Goal: Transaction & Acquisition: Purchase product/service

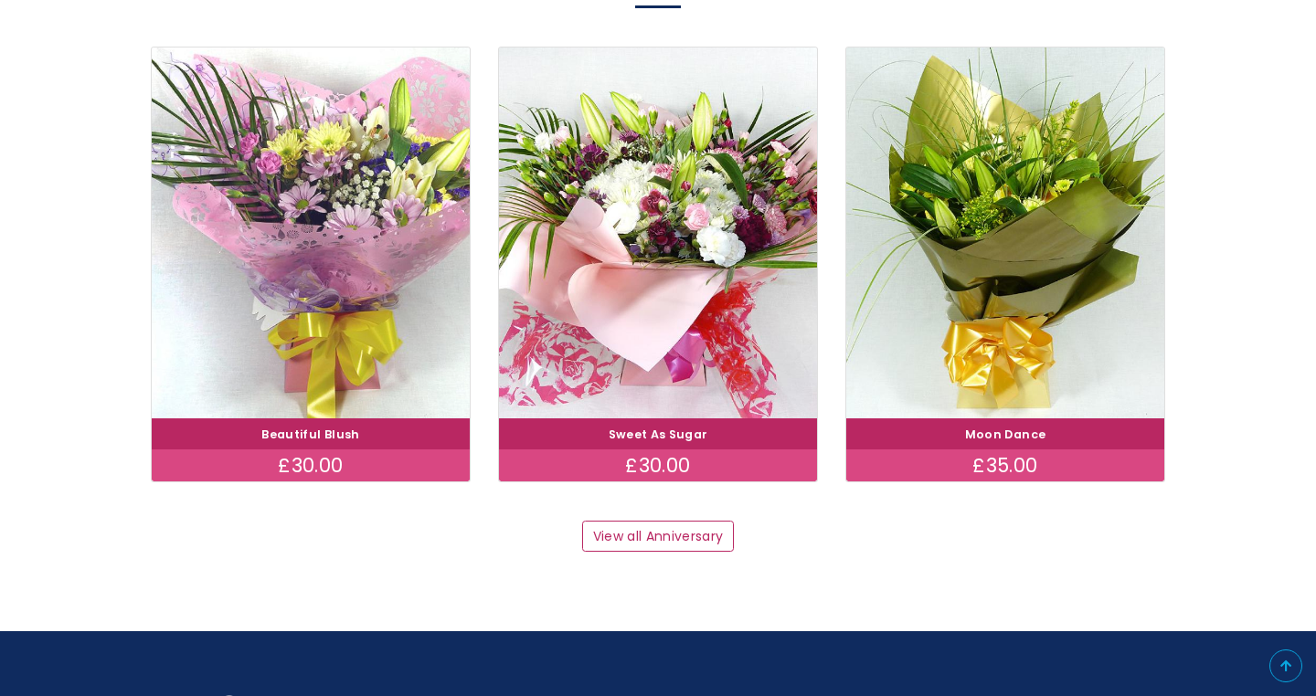
scroll to position [2429, 0]
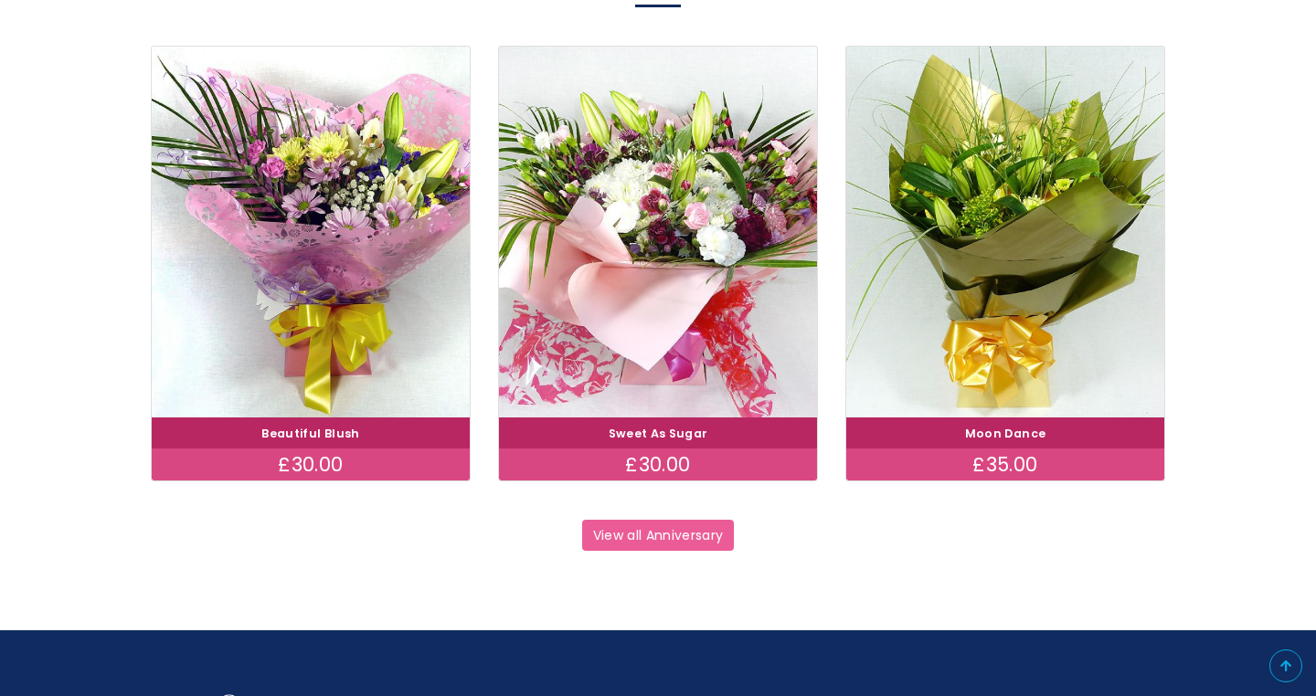
click at [631, 536] on link "View all Anniversary" at bounding box center [658, 535] width 152 height 31
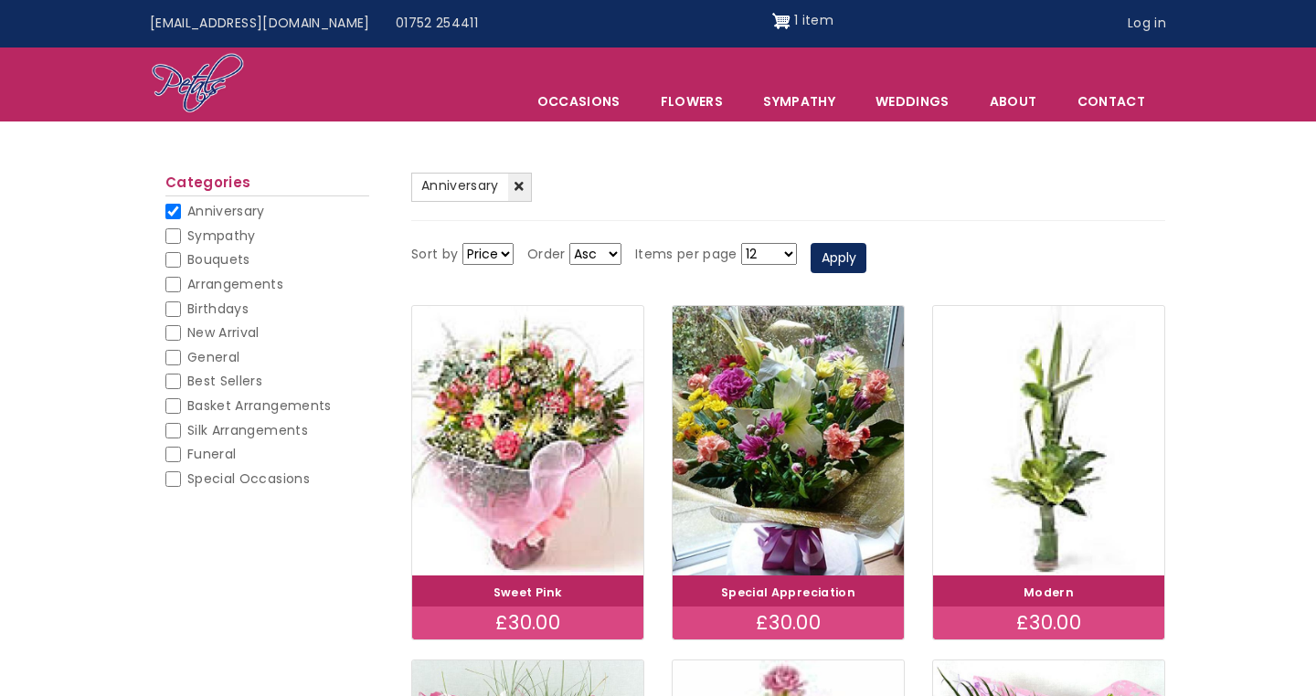
click at [223, 309] on span "Birthdays" at bounding box center [217, 309] width 61 height 18
click at [181, 309] on input "Birthdays" at bounding box center [173, 310] width 16 height 16
checkbox input "false"
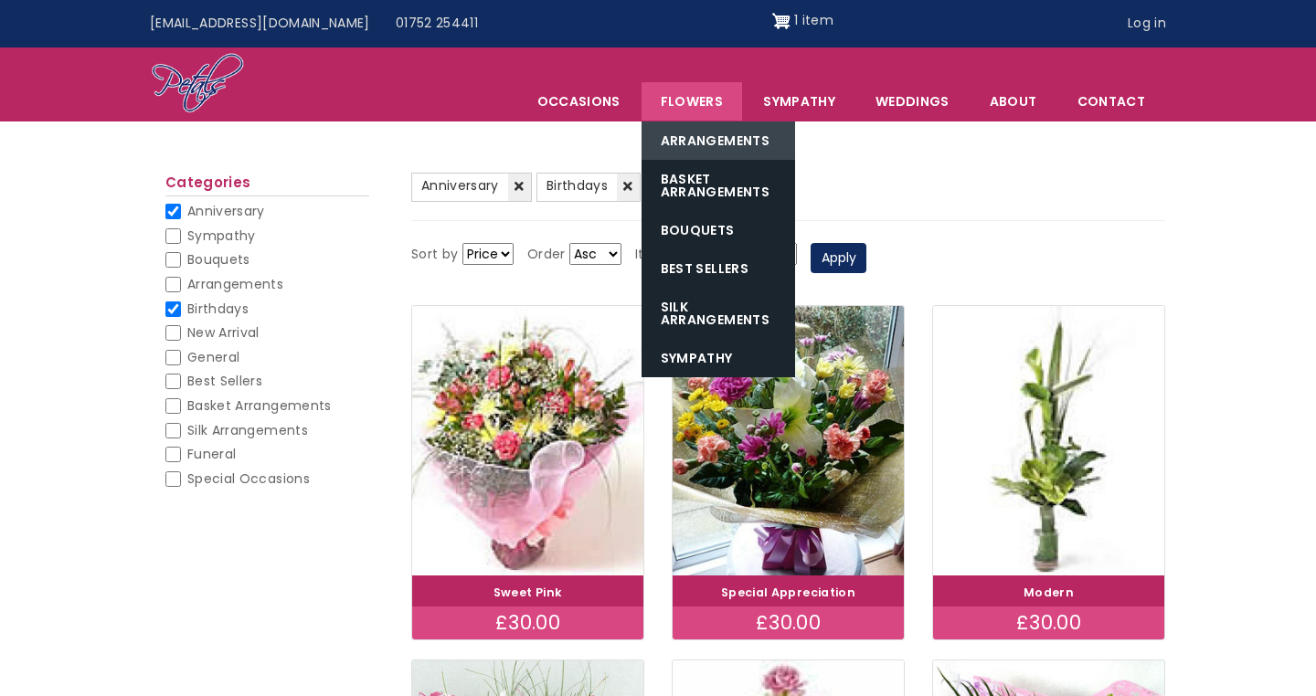
click at [681, 137] on link "Arrangements" at bounding box center [718, 141] width 154 height 38
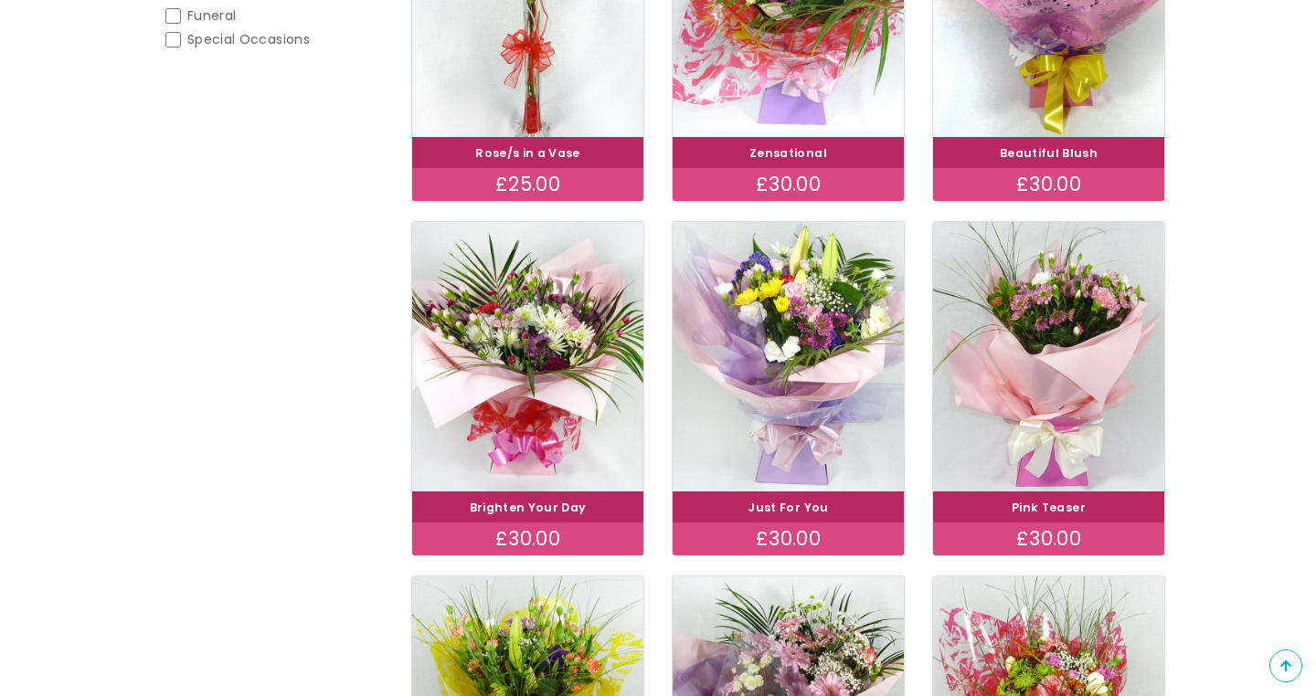
scroll to position [514, 0]
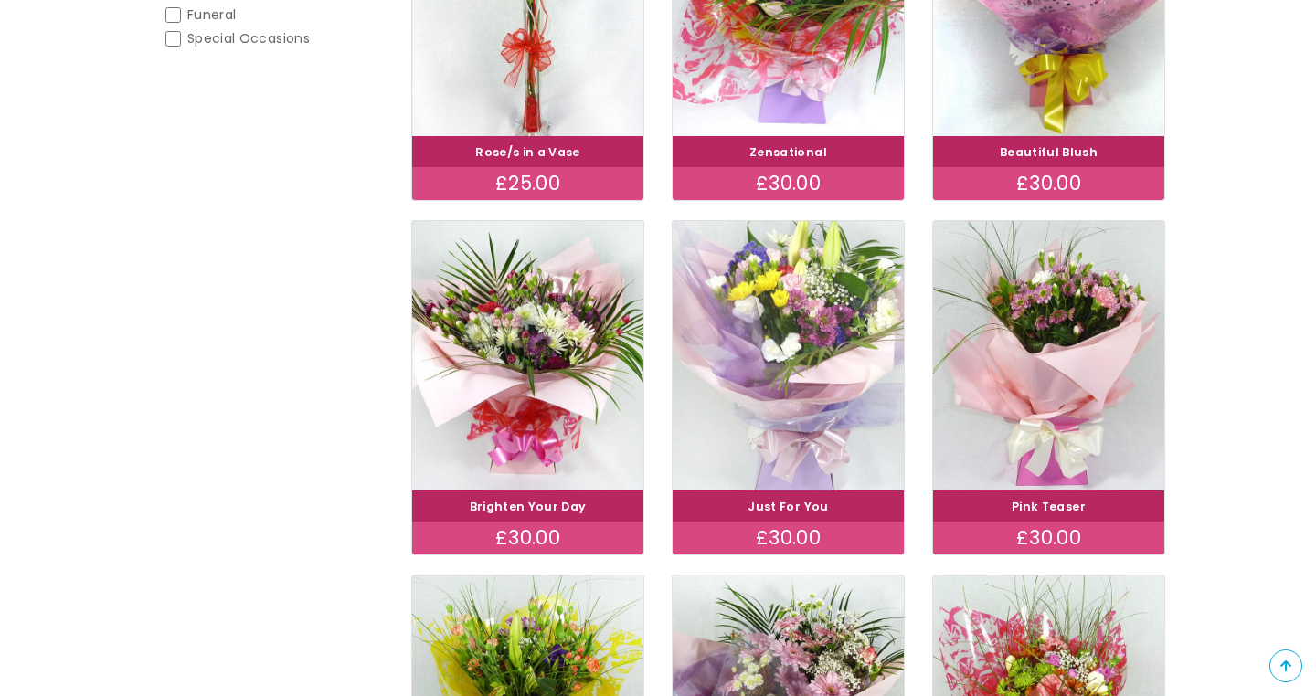
click at [797, 372] on img at bounding box center [789, 356] width 260 height 301
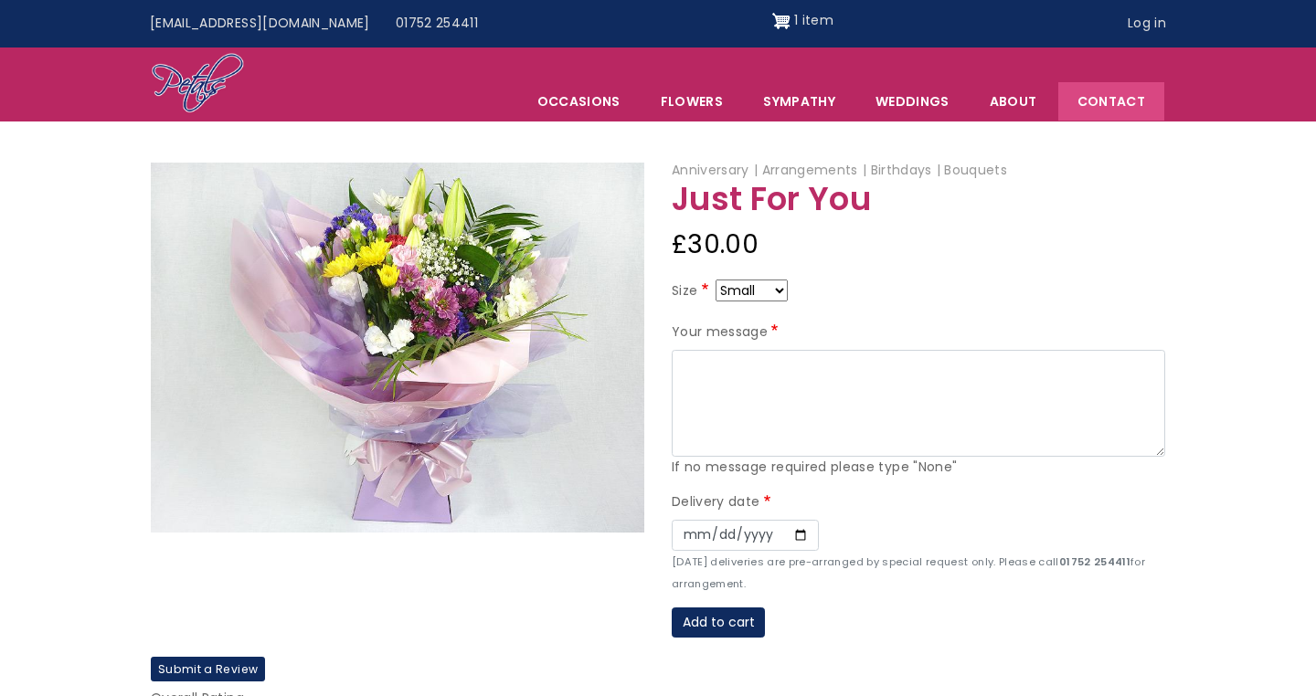
click at [1142, 98] on link "Contact" at bounding box center [1111, 101] width 106 height 38
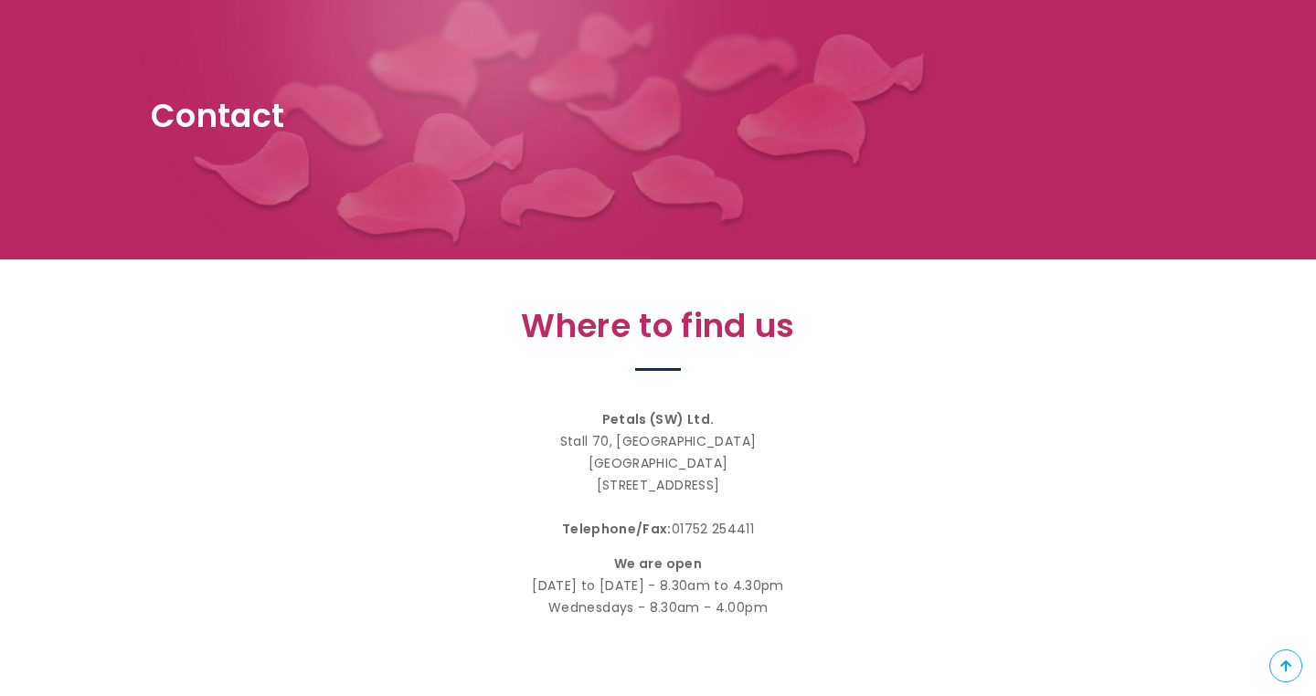
scroll to position [219, 0]
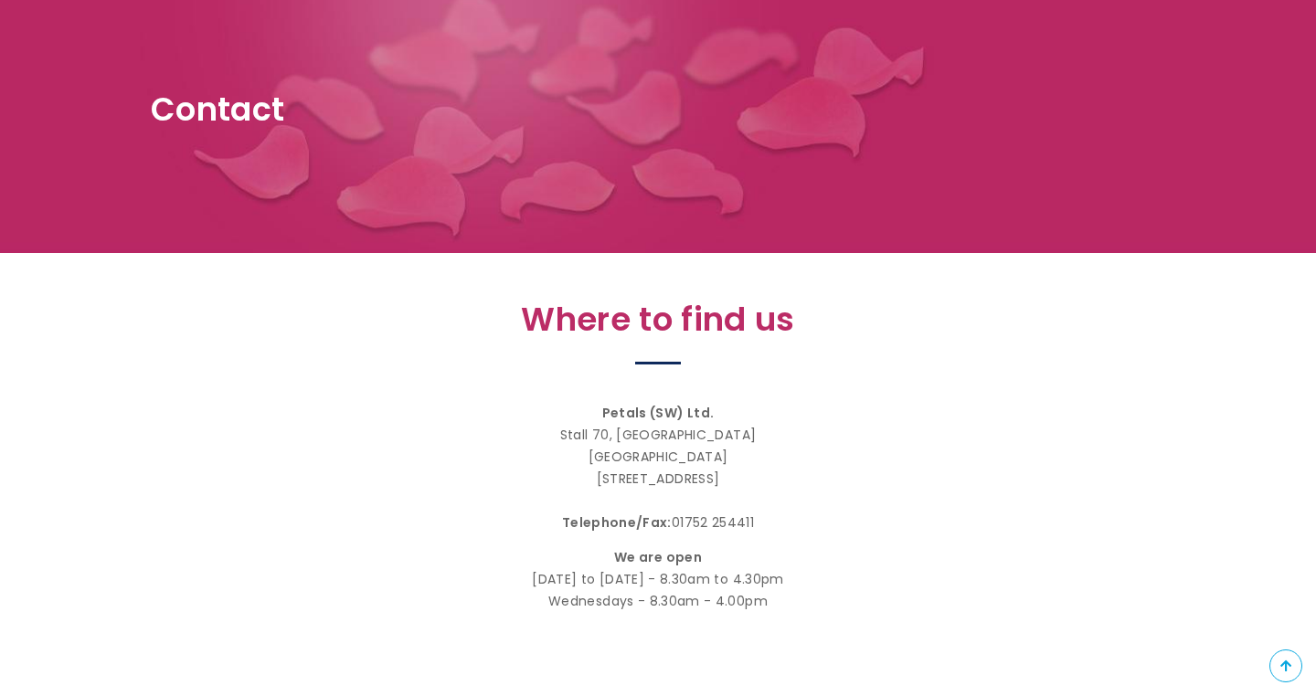
drag, startPoint x: 672, startPoint y: 517, endPoint x: 778, endPoint y: 506, distance: 106.6
click at [778, 506] on p "Petals (SW) Ltd. Stall 70, Plymouth City Market Plymouth Devon, PL1 1PW Telepho…" at bounding box center [657, 469] width 795 height 132
copy p "01752 254411"
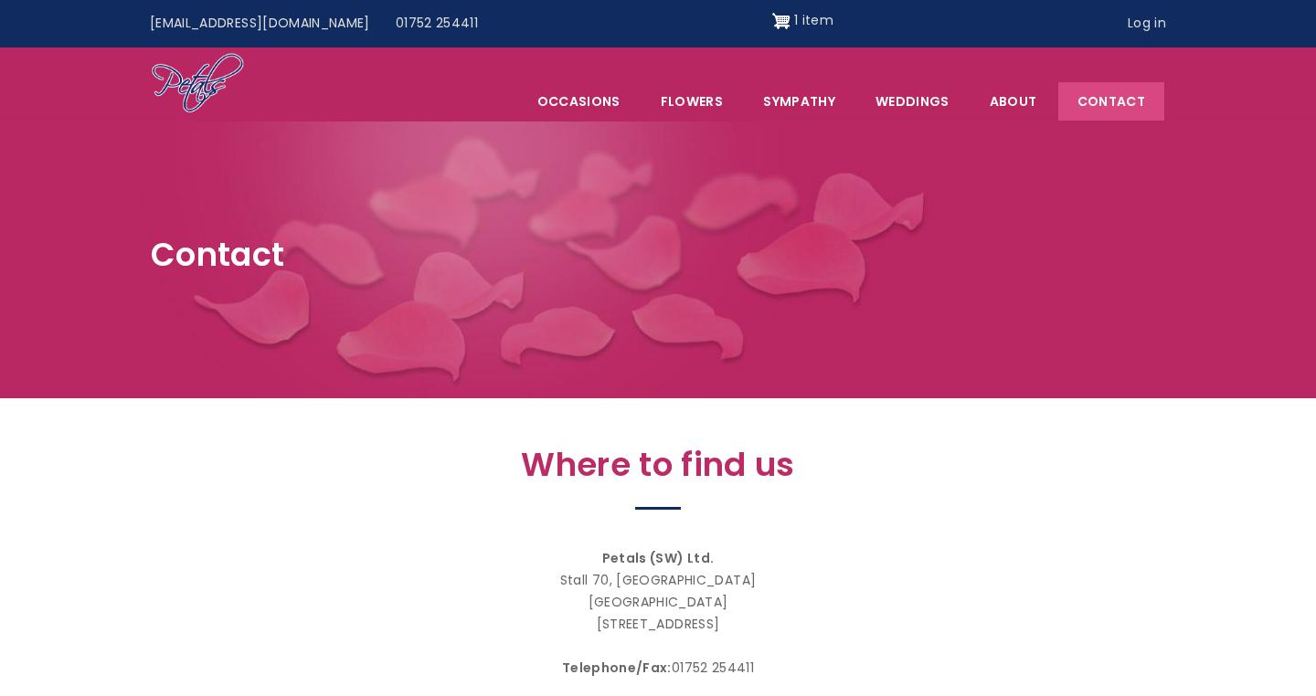
scroll to position [0, 0]
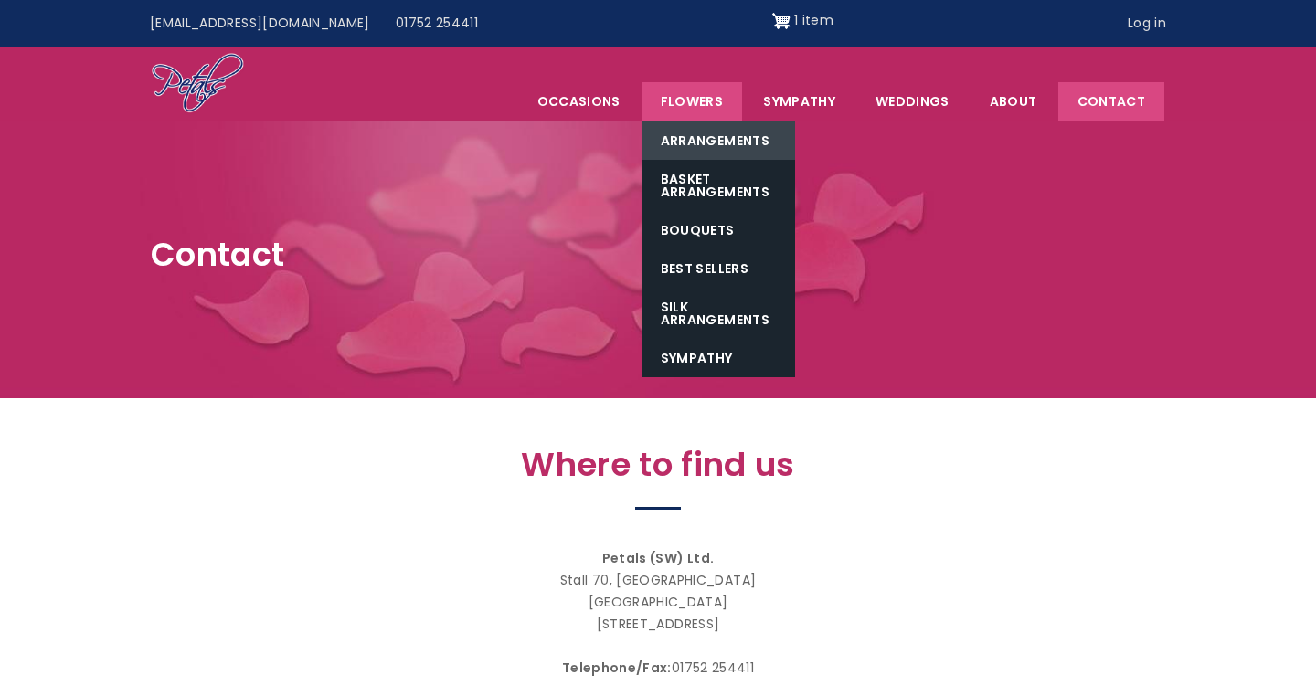
click at [667, 140] on link "Arrangements" at bounding box center [718, 141] width 154 height 38
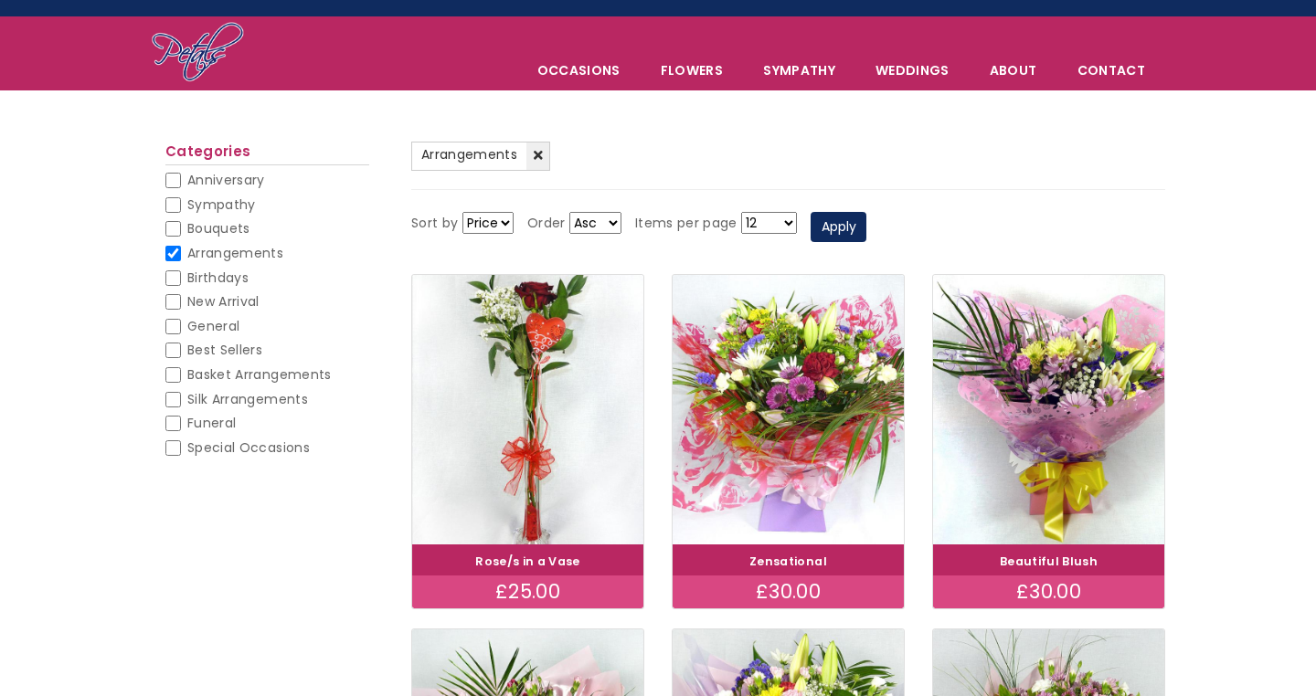
scroll to position [26, 0]
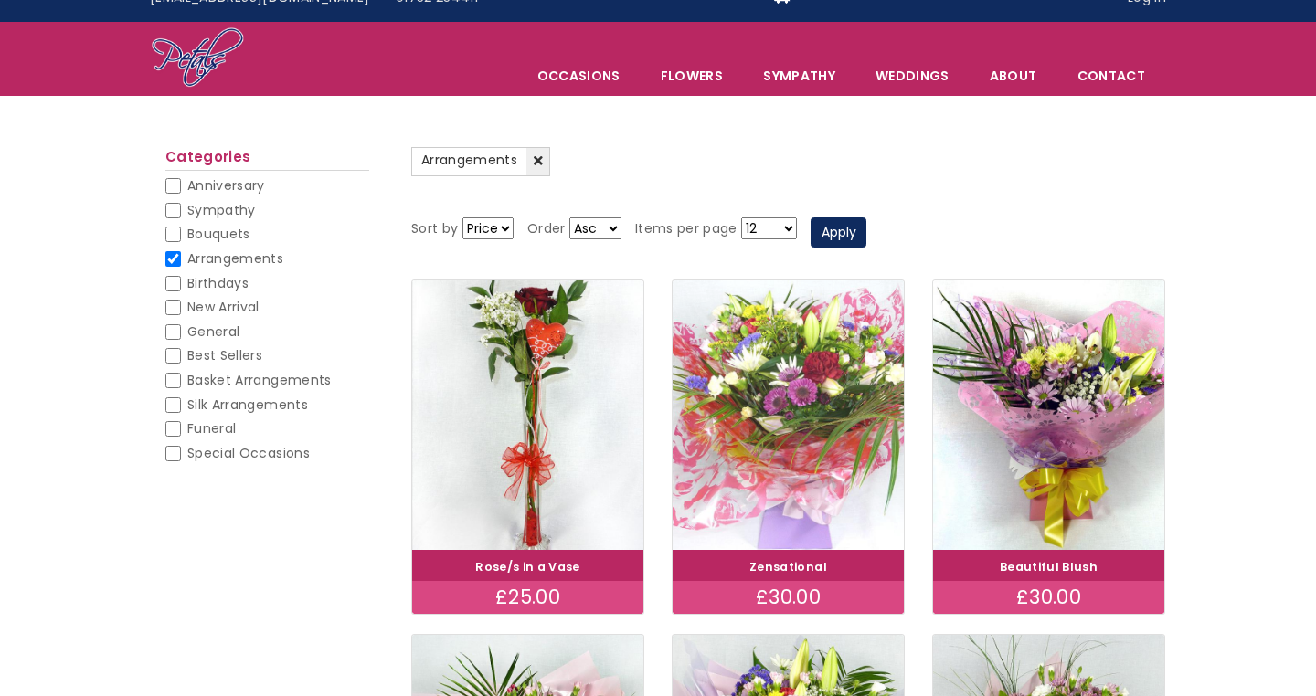
click at [827, 418] on img at bounding box center [789, 415] width 260 height 301
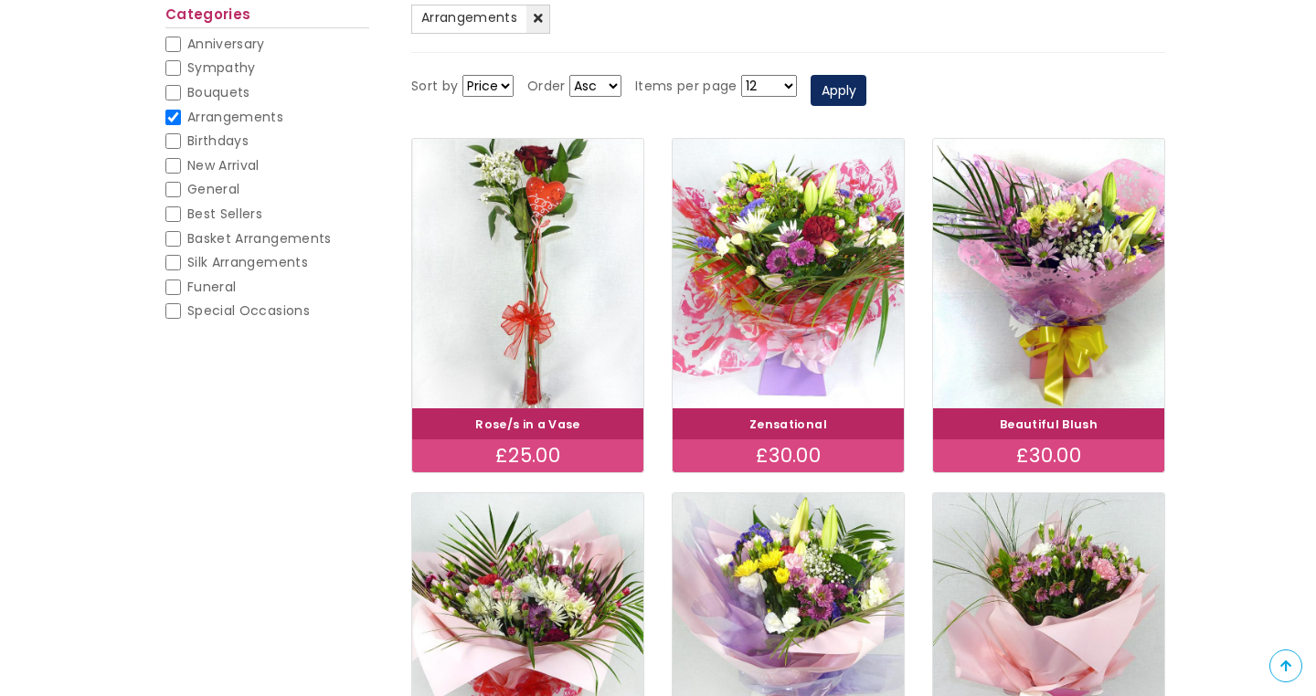
scroll to position [184, 0]
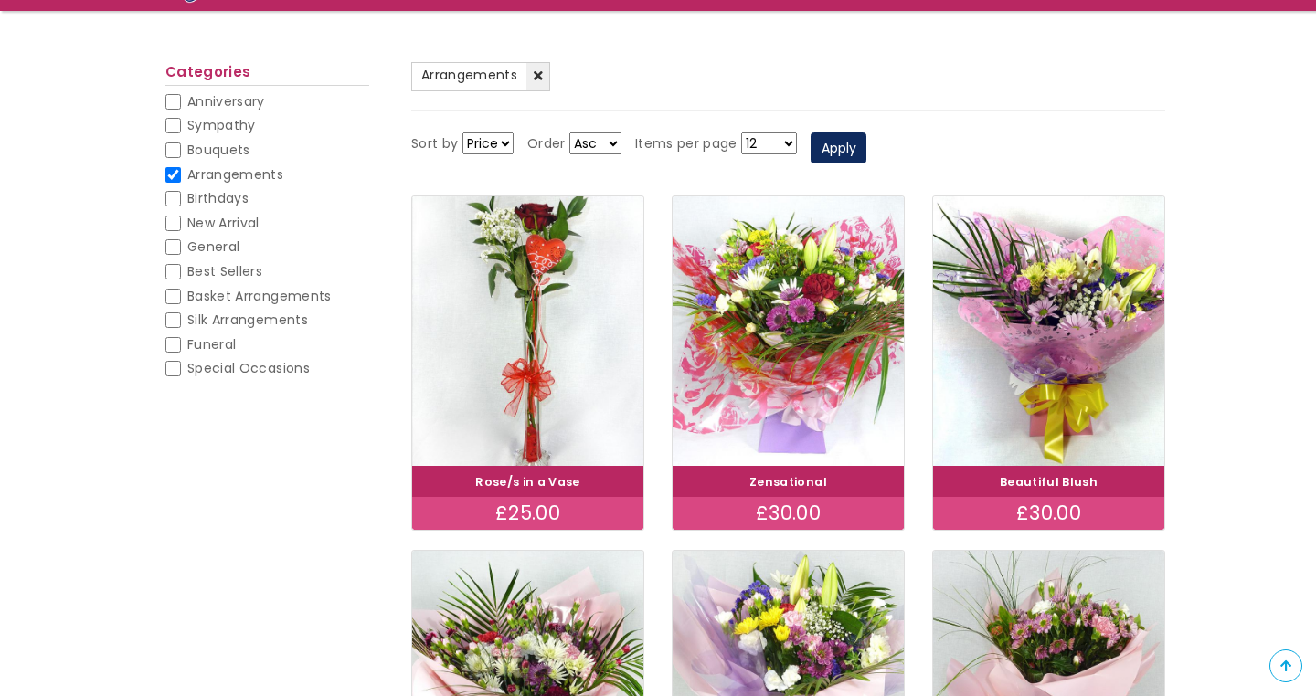
click at [746, 484] on h4 "Zensational" at bounding box center [787, 481] width 225 height 25
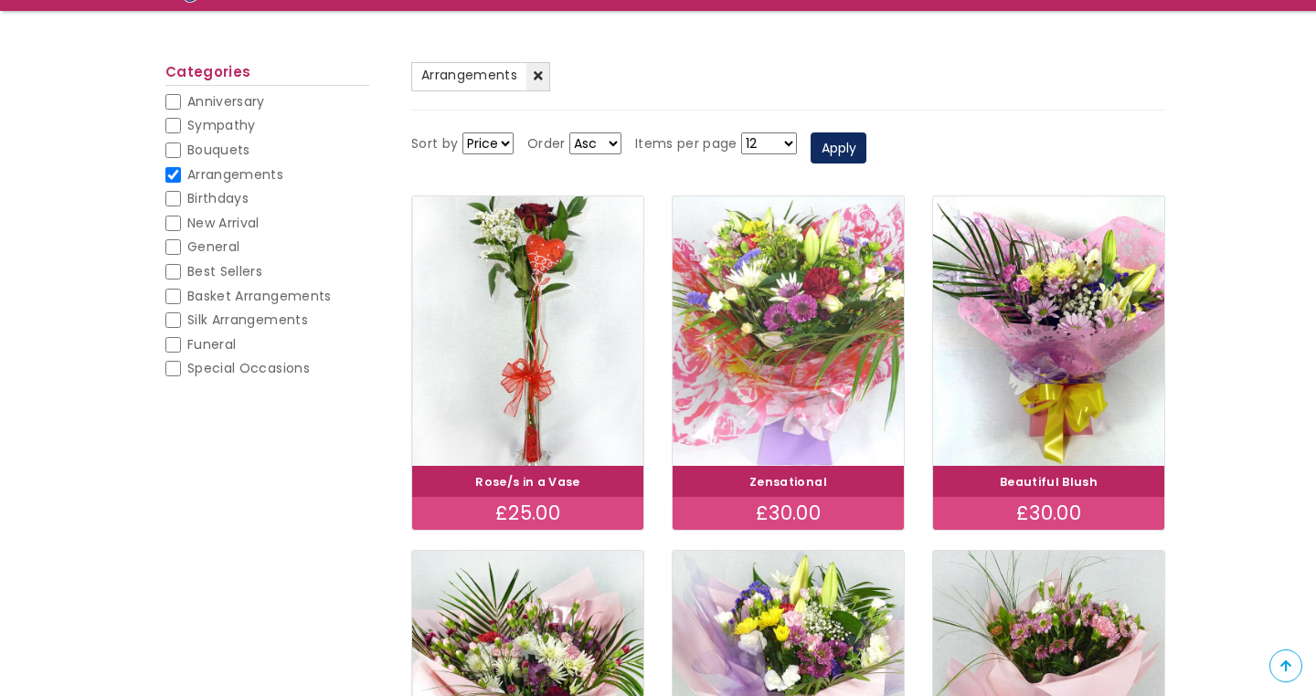
click at [783, 414] on img at bounding box center [789, 331] width 260 height 301
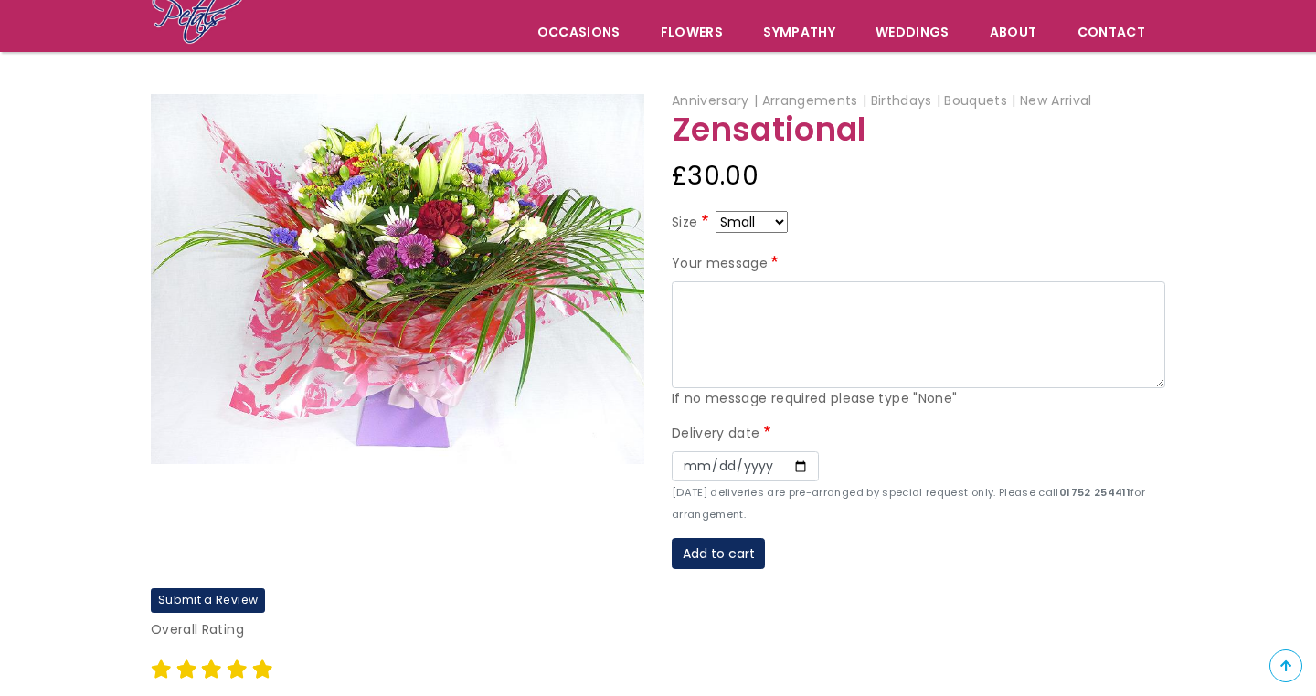
scroll to position [153, 0]
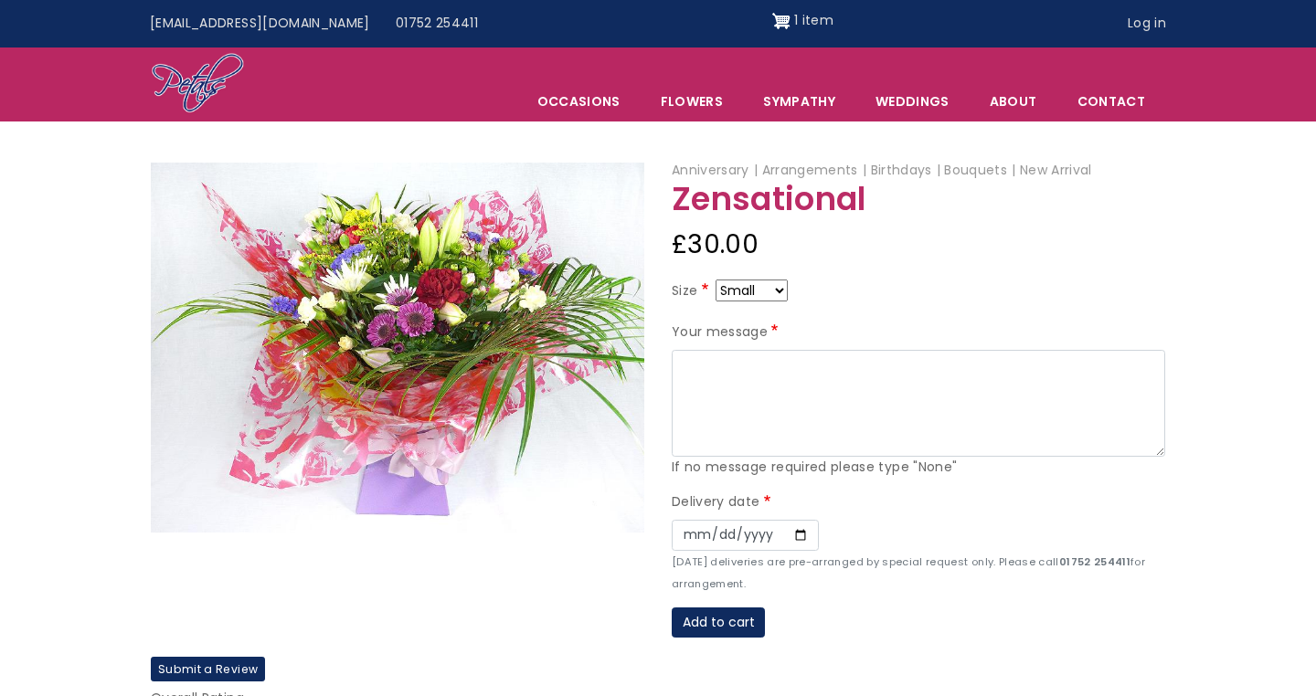
click at [750, 297] on div "Size Small Medium Large" at bounding box center [918, 294] width 493 height 29
select select "9"
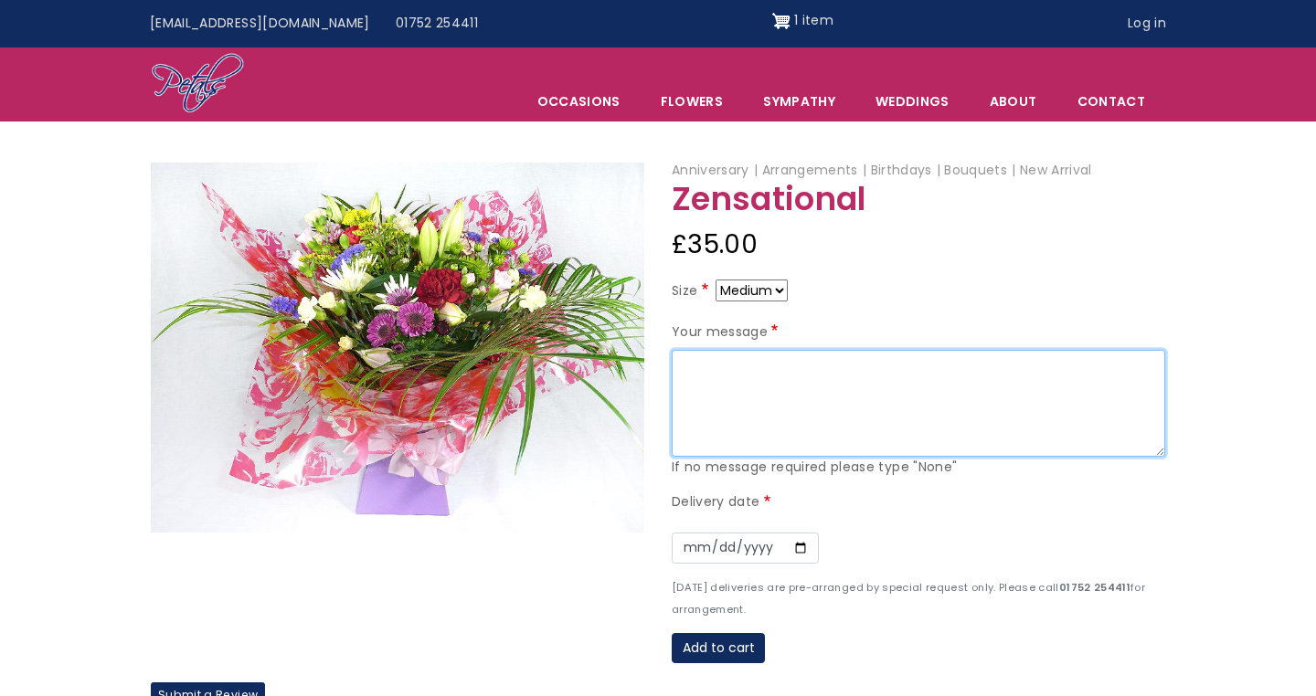
click at [737, 365] on textarea "Your message" at bounding box center [918, 404] width 493 height 108
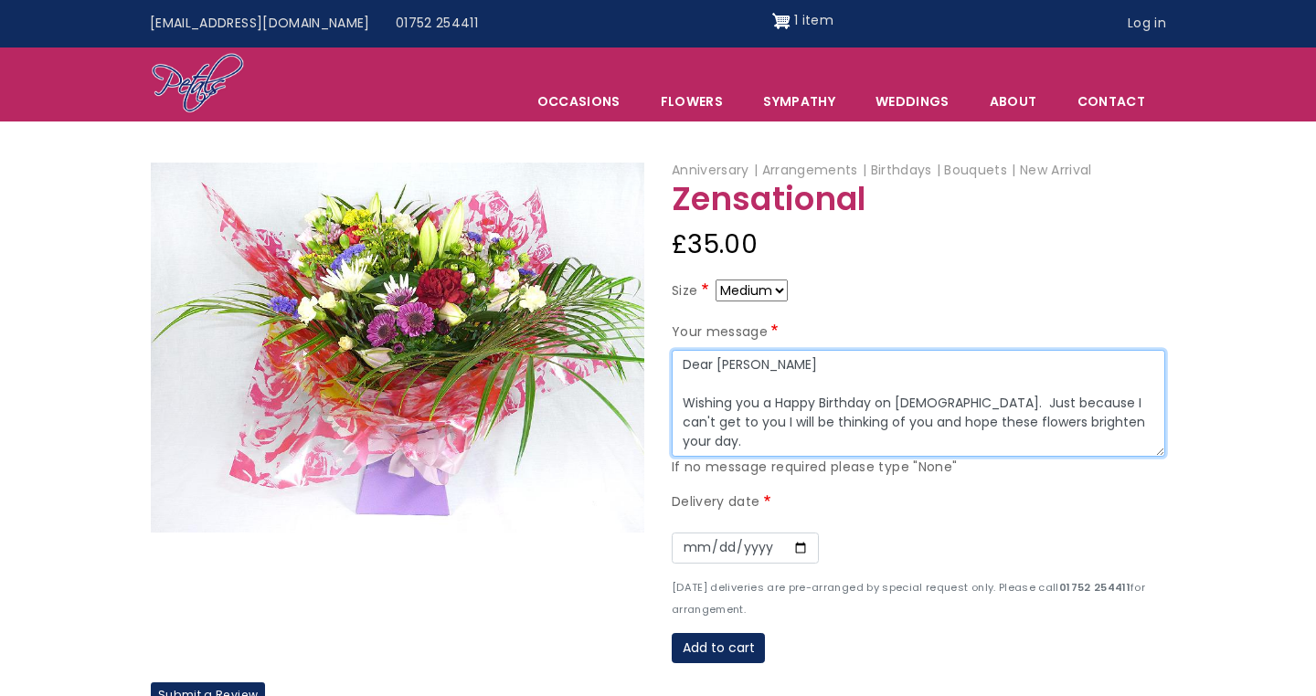
click at [737, 422] on textarea "Dear Fay Wishing you a Happy Birthday on 15 August. Just because I can't get to…" at bounding box center [918, 404] width 493 height 108
click at [1146, 416] on textarea "Dear Fay Wishing you a Happy Birthday on 15 August. Just because I can't get to…" at bounding box center [918, 404] width 493 height 108
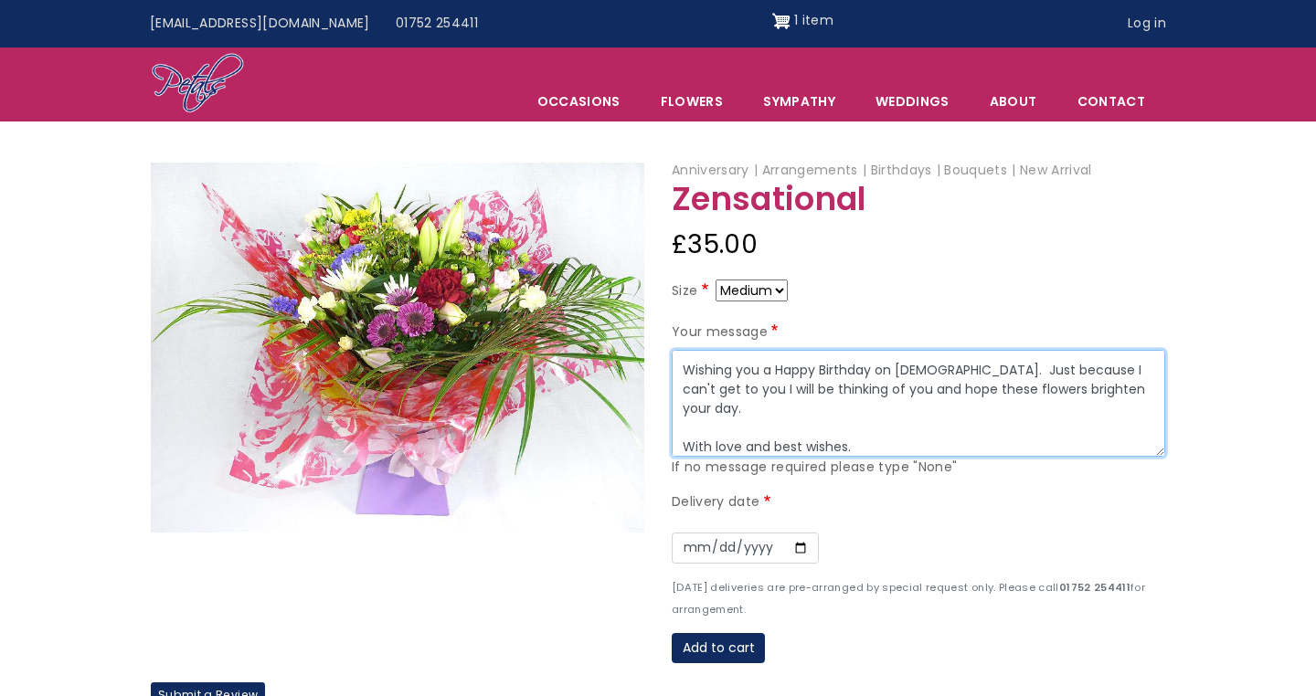
scroll to position [52, 0]
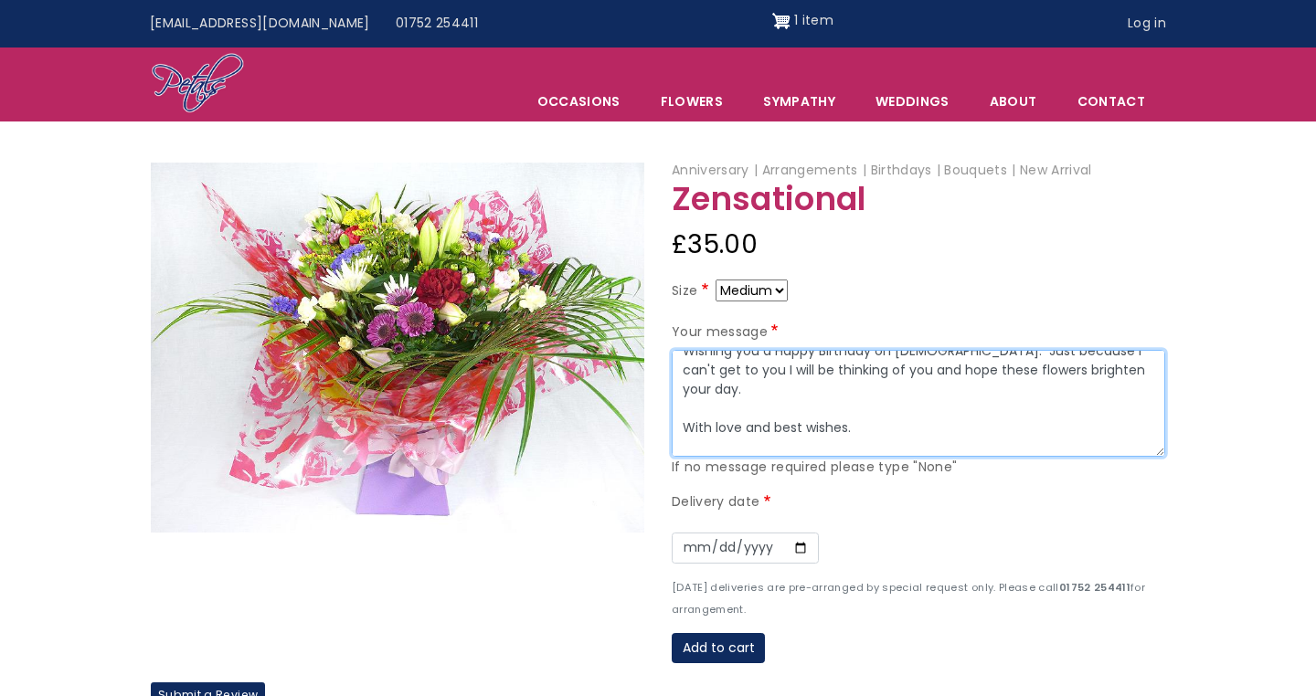
type textarea "Dear Fay Wishing you a Happy Birthday on 15 August. Just because I can't get to…"
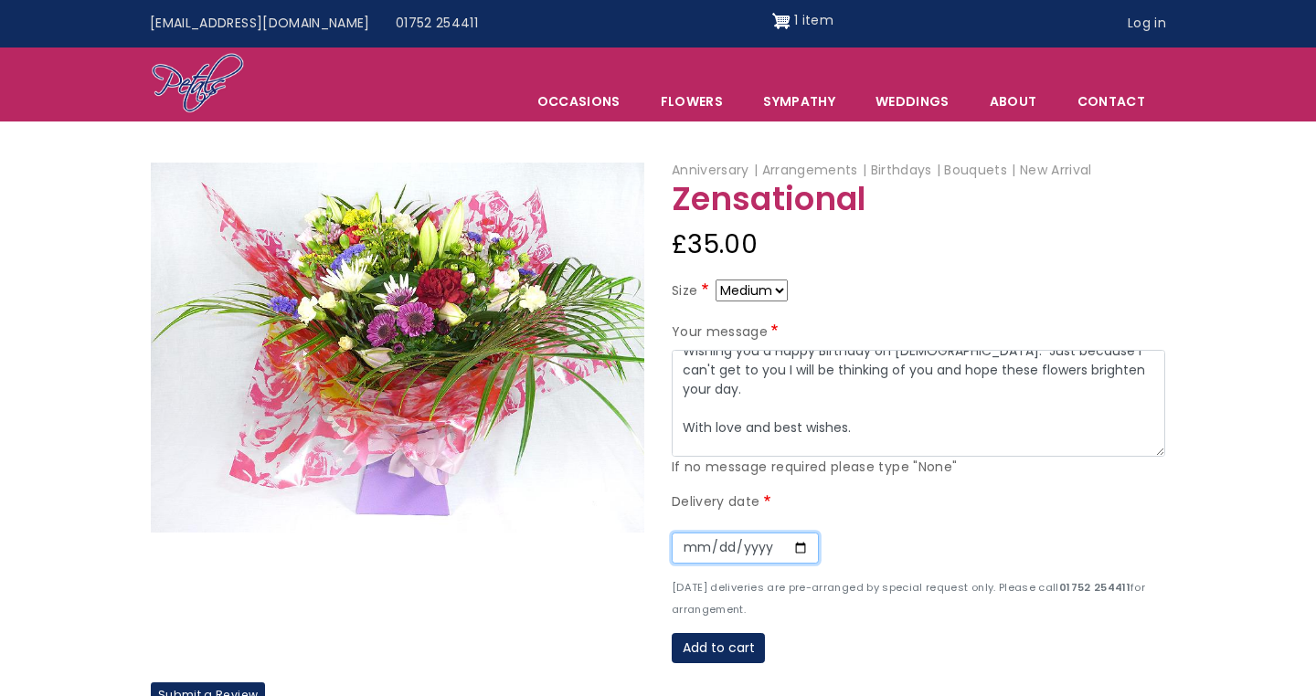
click at [689, 546] on input "Date" at bounding box center [745, 548] width 147 height 31
type input "2025-08-14"
click at [912, 503] on div "Delivery date Date 2025-08-14 Sunday deliveries are pre-arranged by special req…" at bounding box center [918, 556] width 493 height 128
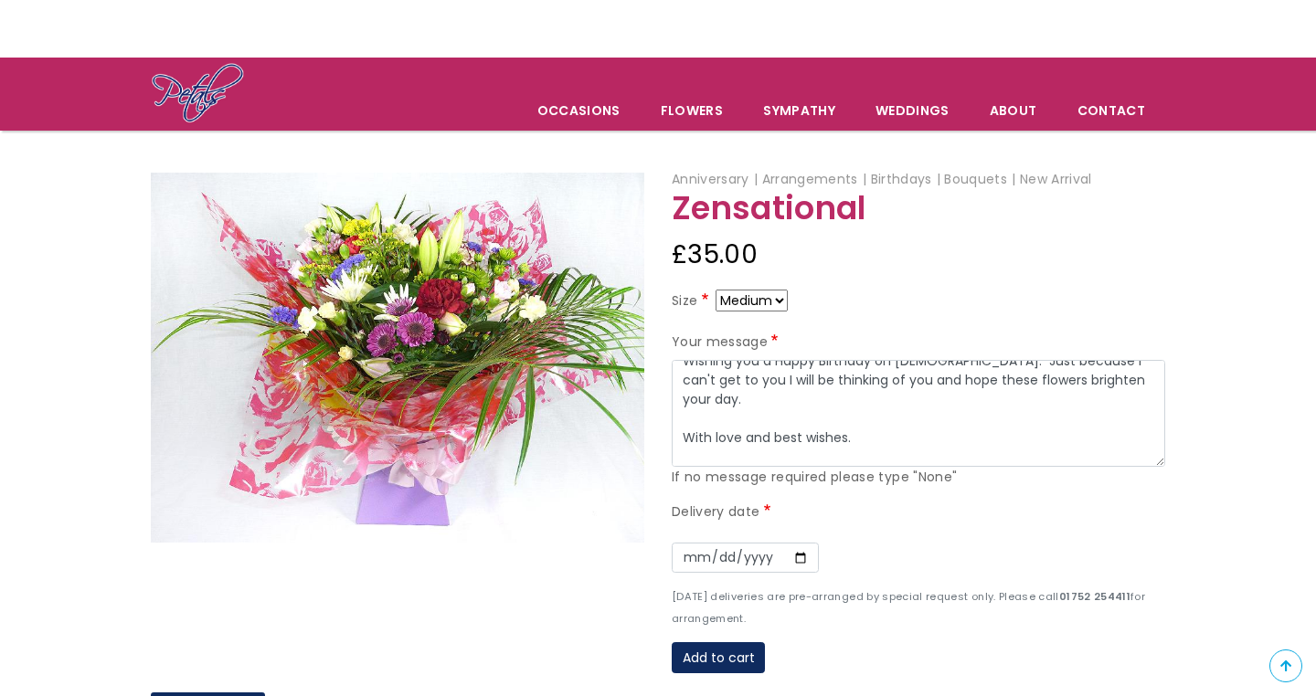
scroll to position [69, 0]
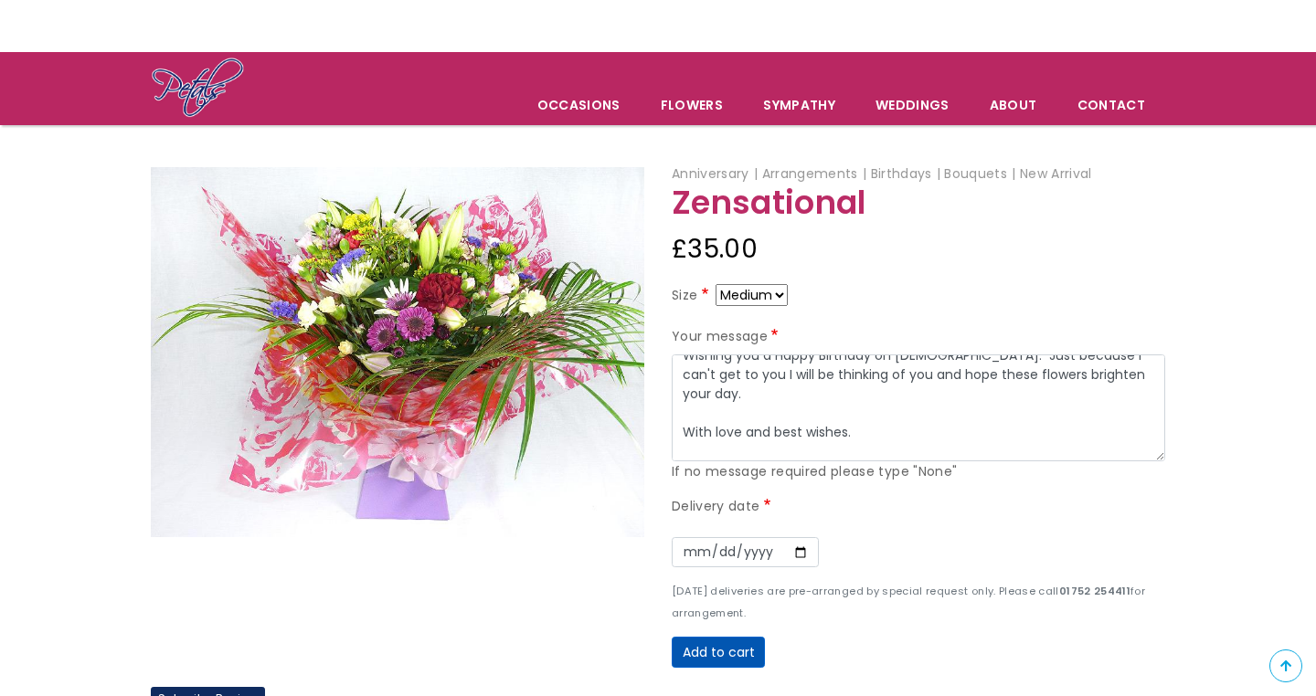
click at [723, 647] on button "Add to cart" at bounding box center [718, 652] width 93 height 31
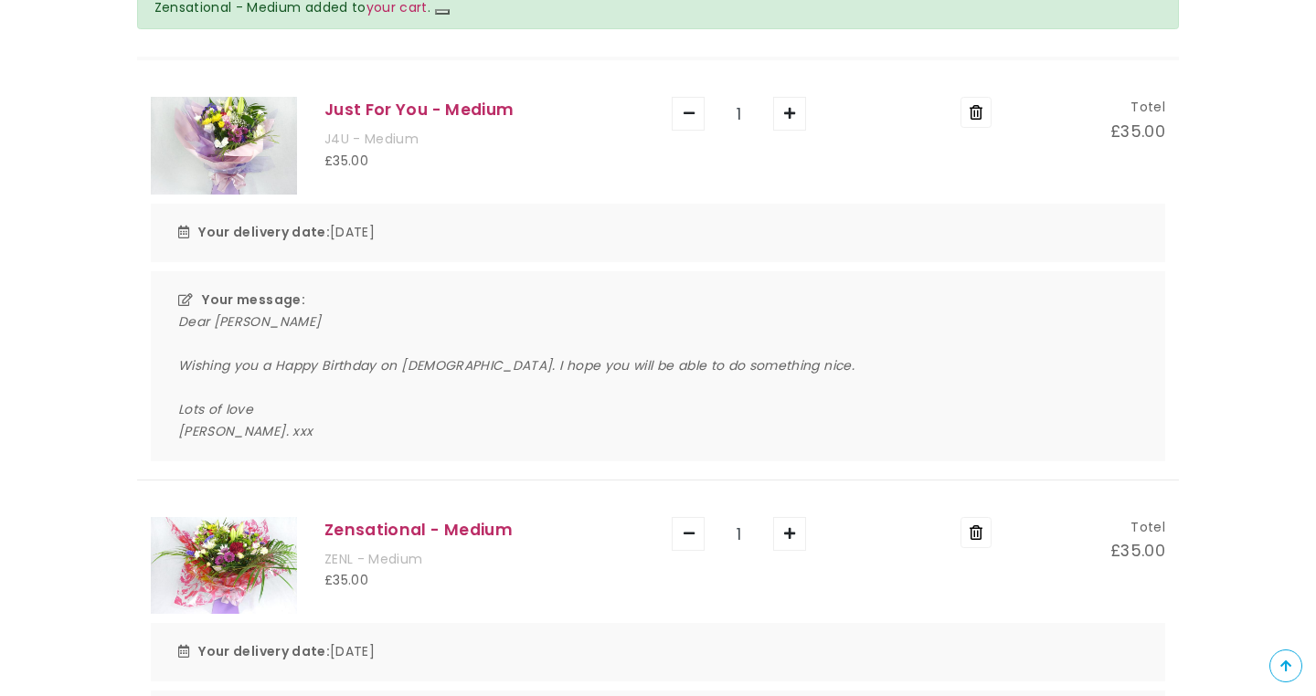
scroll to position [245, 0]
click at [685, 113] on icon "button" at bounding box center [689, 115] width 11 height 13
type input "0"
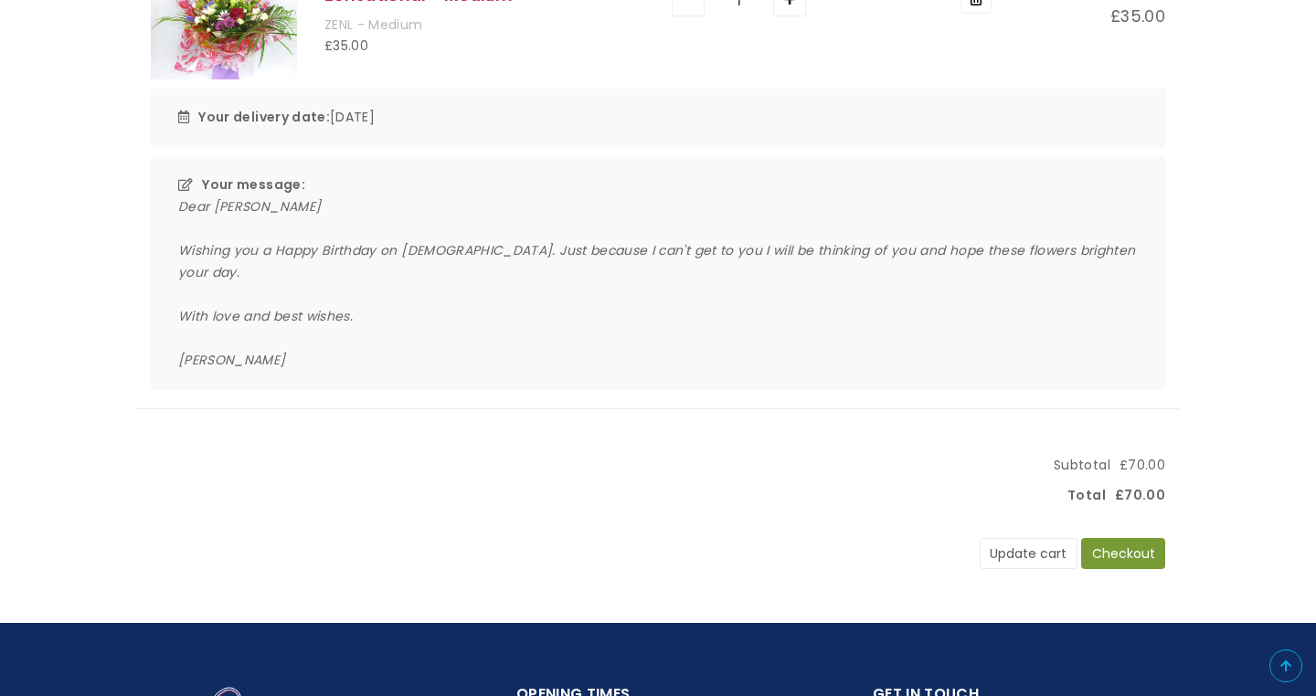
scroll to position [808, 0]
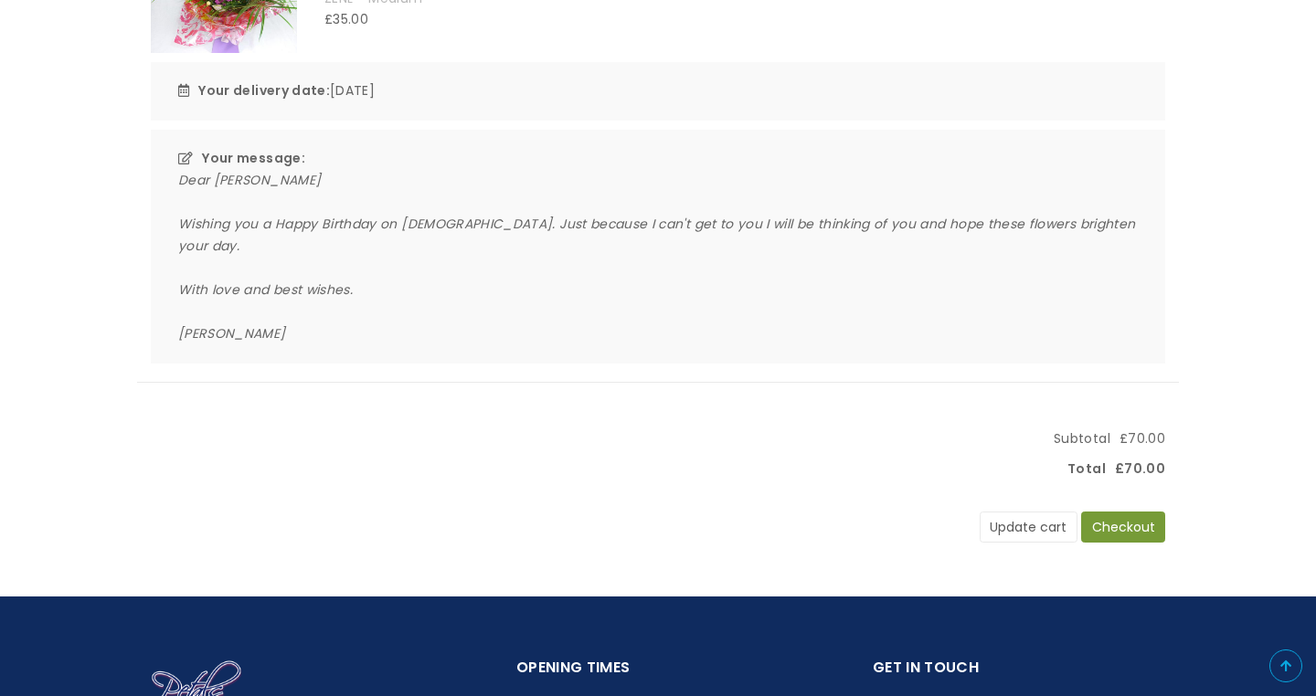
click at [1018, 512] on button "Update cart" at bounding box center [1029, 527] width 98 height 31
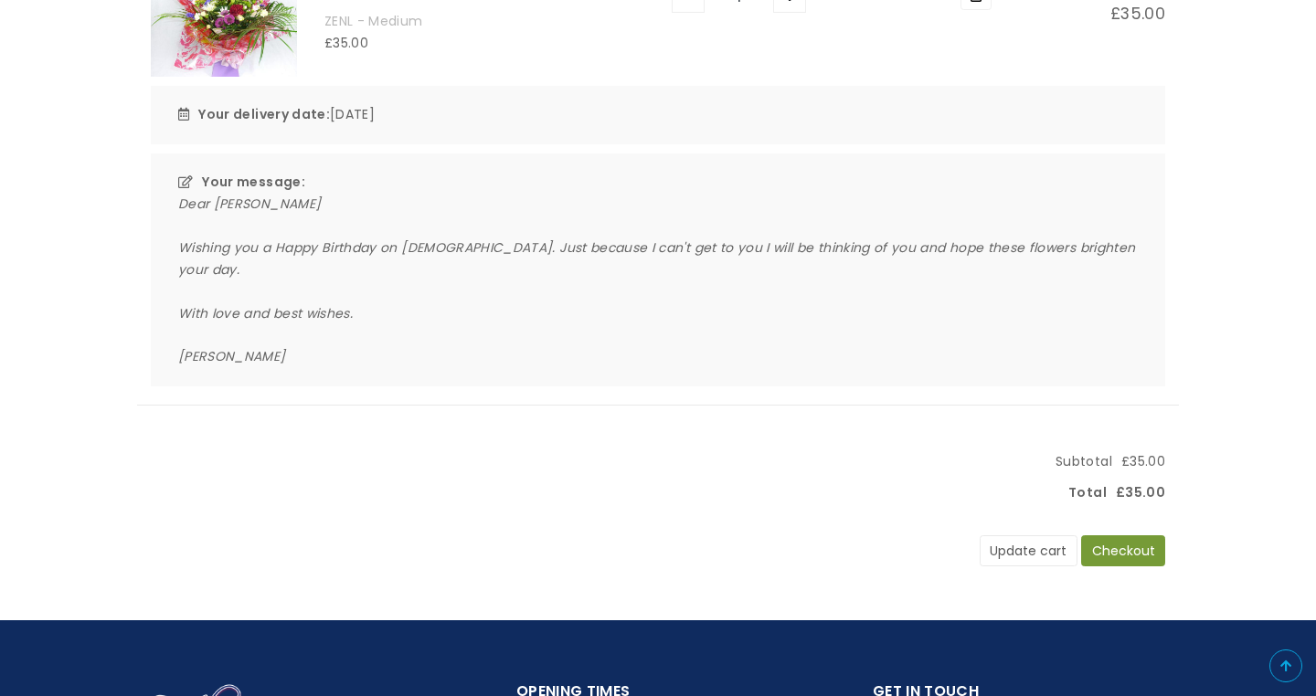
scroll to position [366, 0]
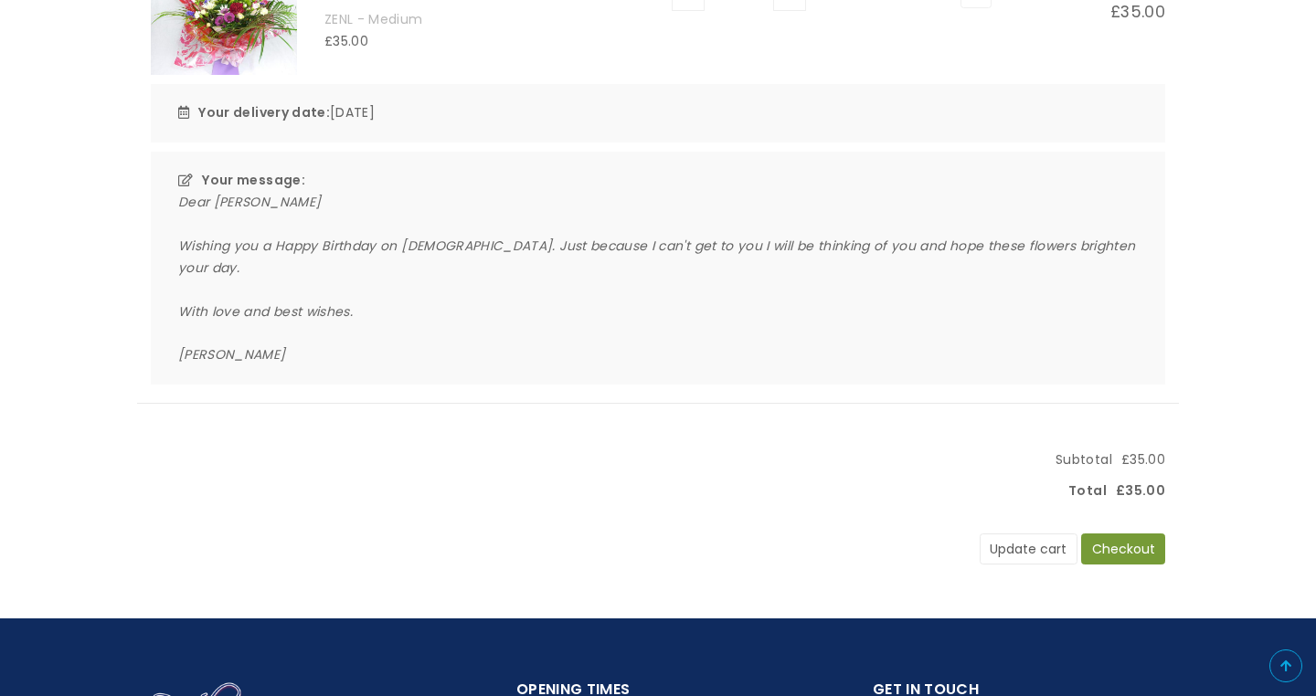
click at [1100, 534] on button "Checkout" at bounding box center [1123, 549] width 84 height 31
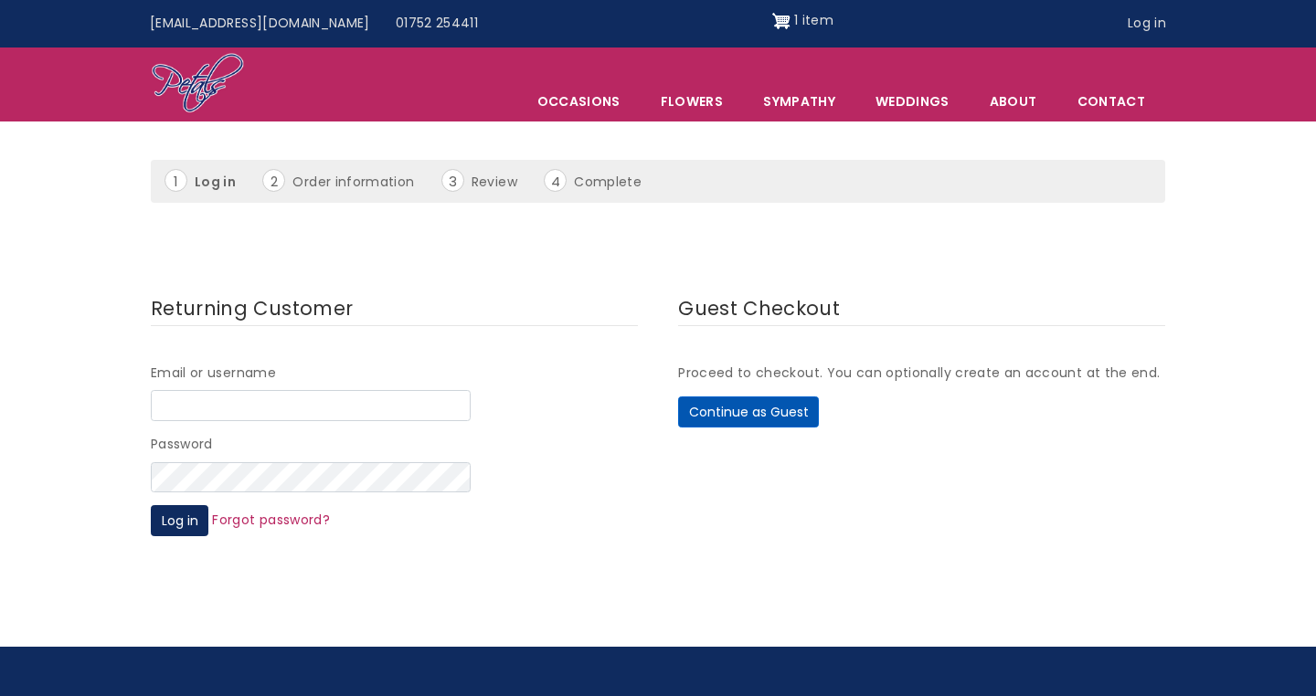
click at [800, 408] on button "Continue as Guest" at bounding box center [748, 412] width 141 height 31
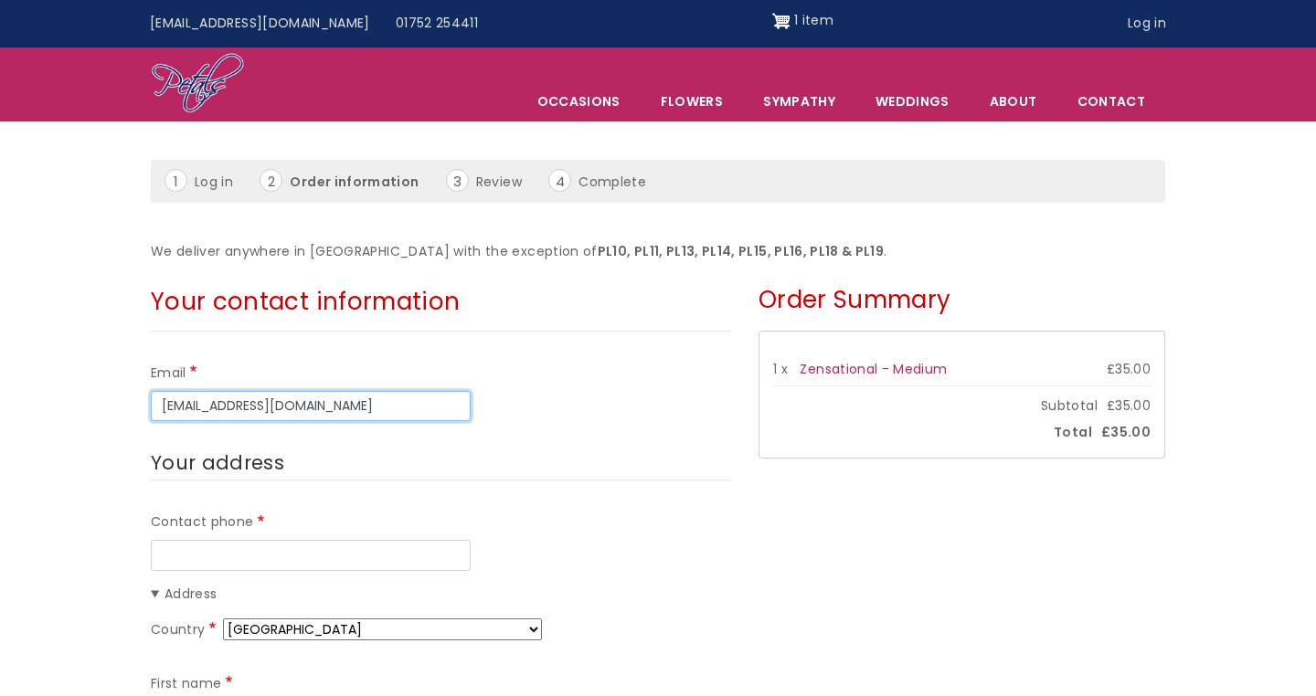
type input "ygu18@btinternet.com"
click at [345, 459] on legend "Your address" at bounding box center [441, 464] width 580 height 34
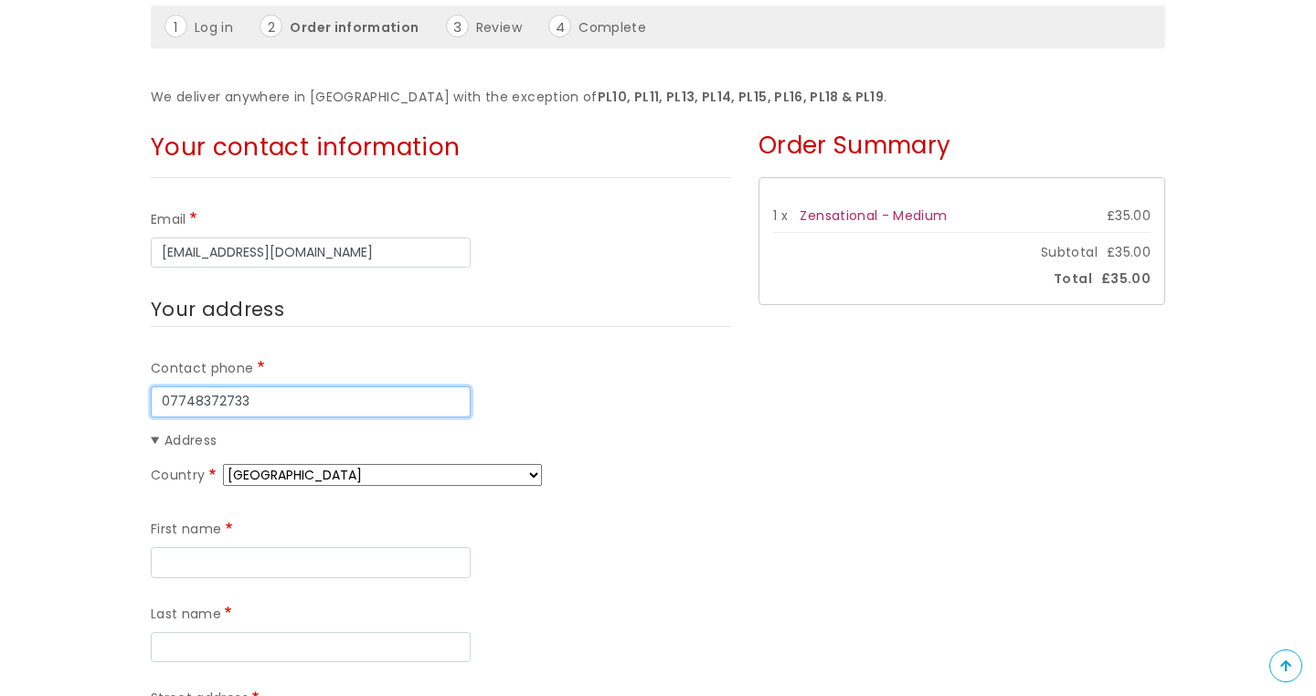
scroll to position [236, 0]
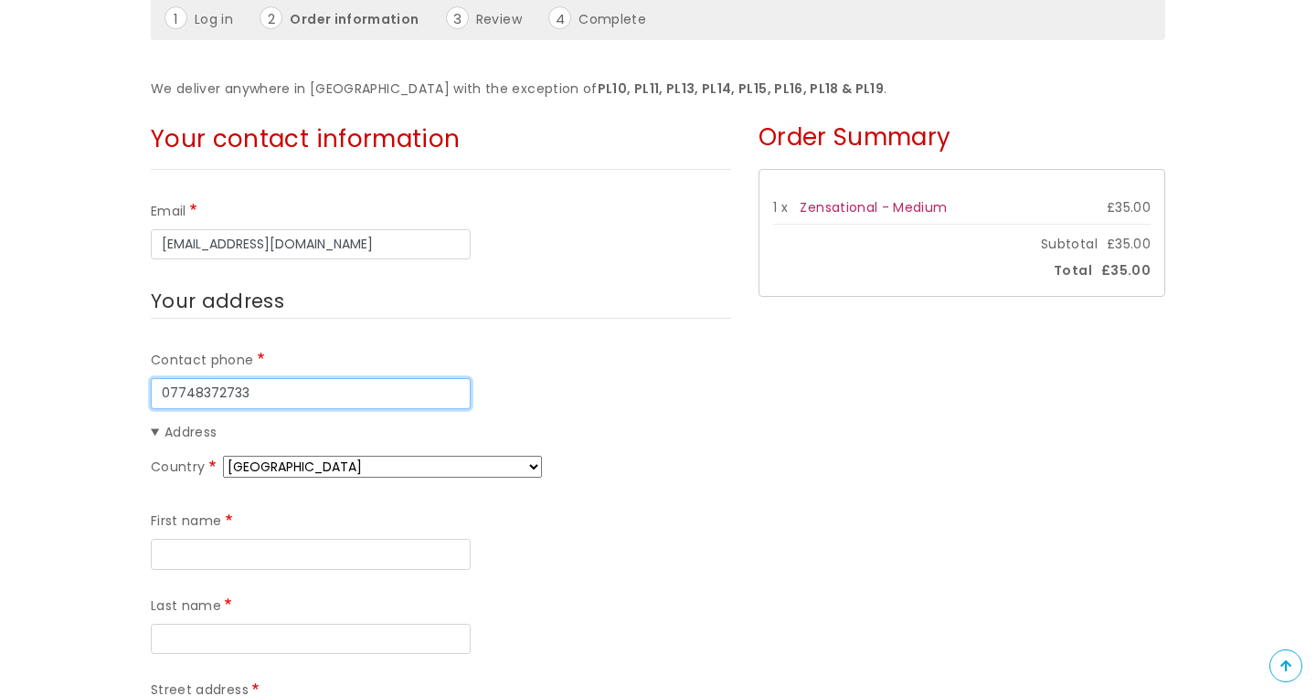
type input "07748372733"
click at [154, 424] on summary "Address" at bounding box center [441, 433] width 580 height 22
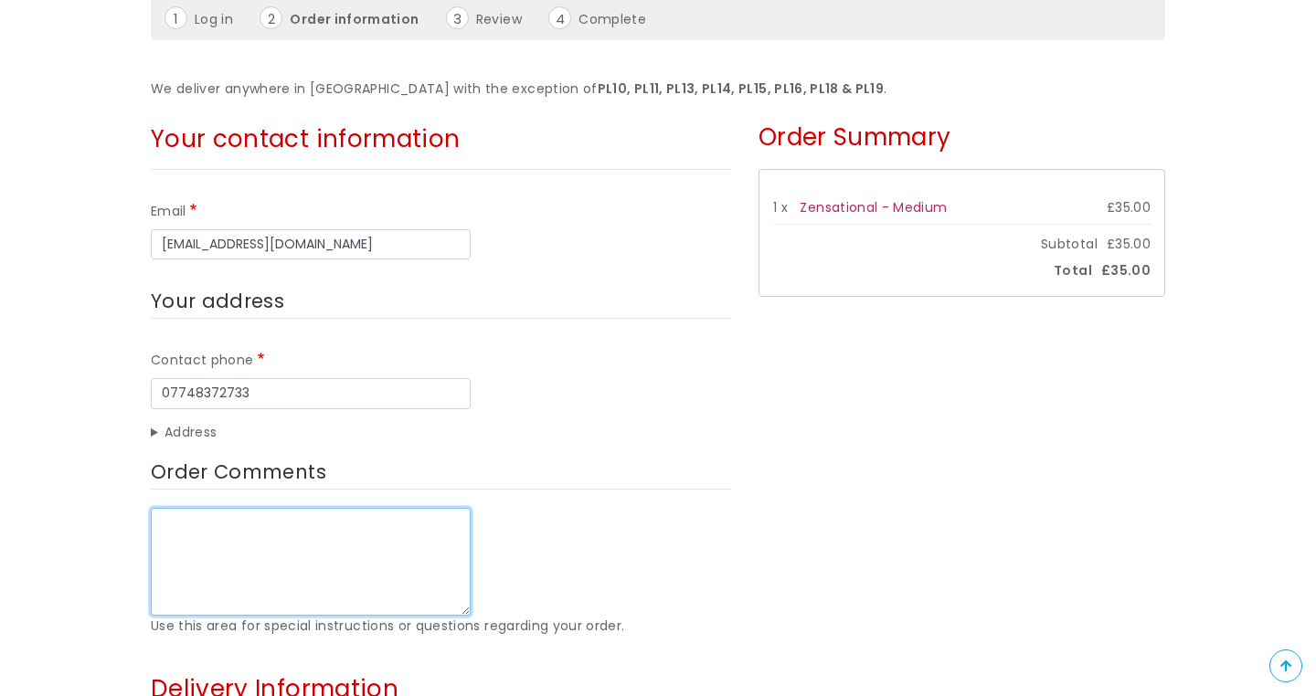
click at [197, 528] on textarea "Order Comments" at bounding box center [311, 562] width 320 height 108
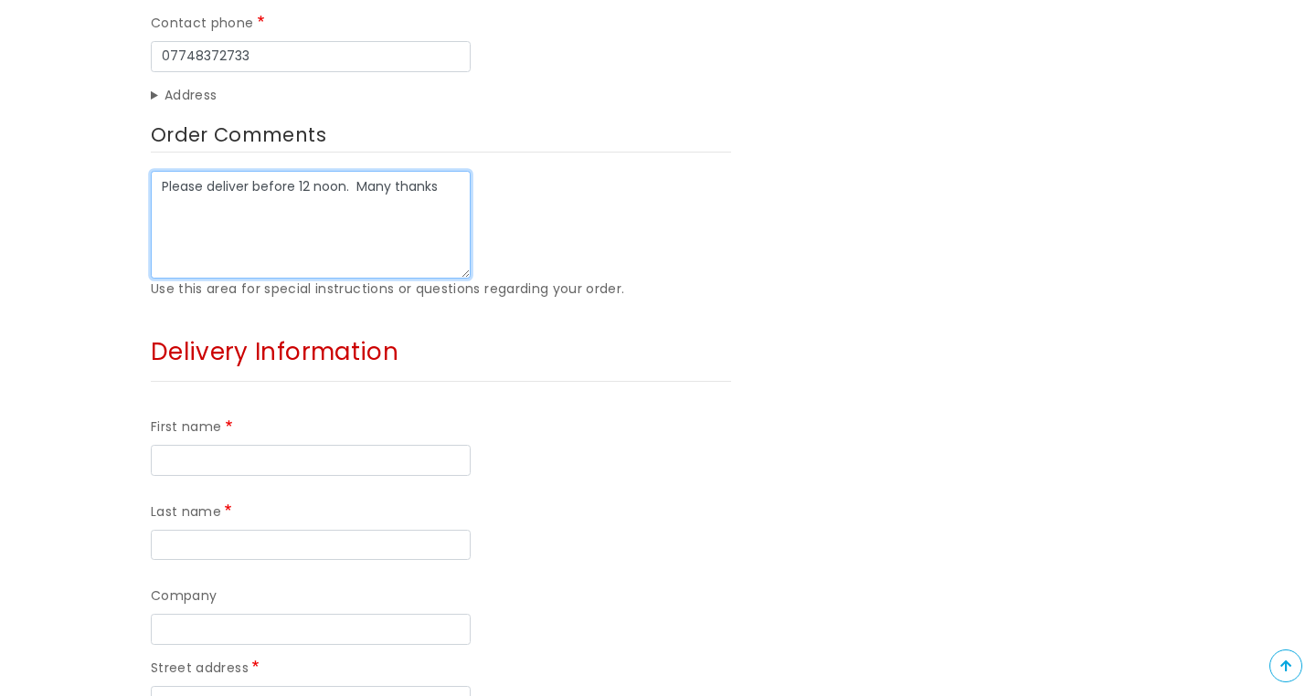
scroll to position [575, 0]
type textarea "Please deliver before 12 noon. Many thanks"
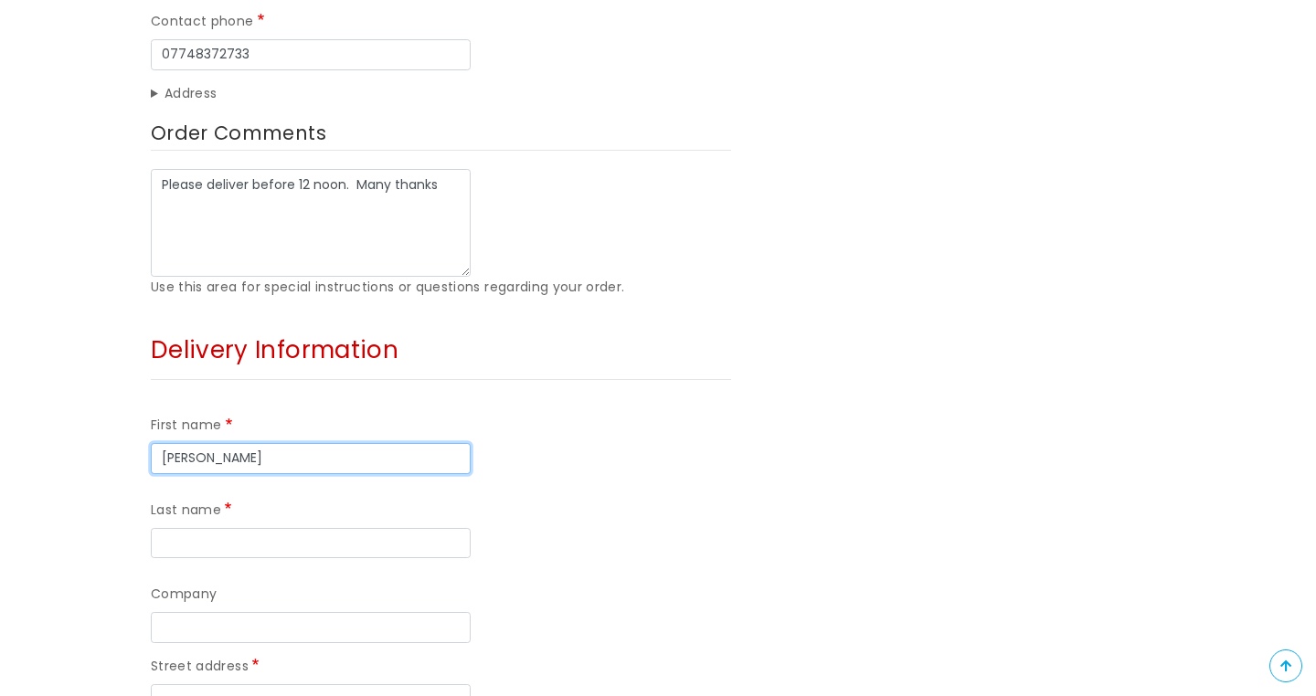
type input "Fay"
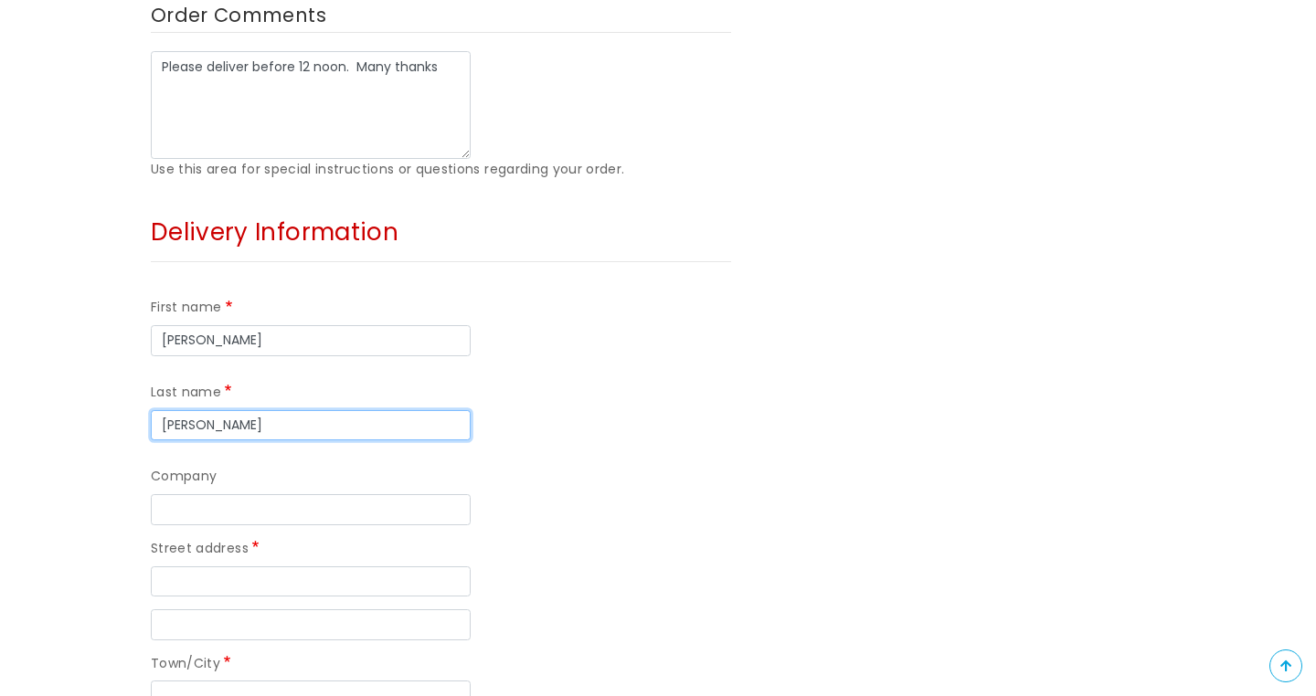
scroll to position [698, 0]
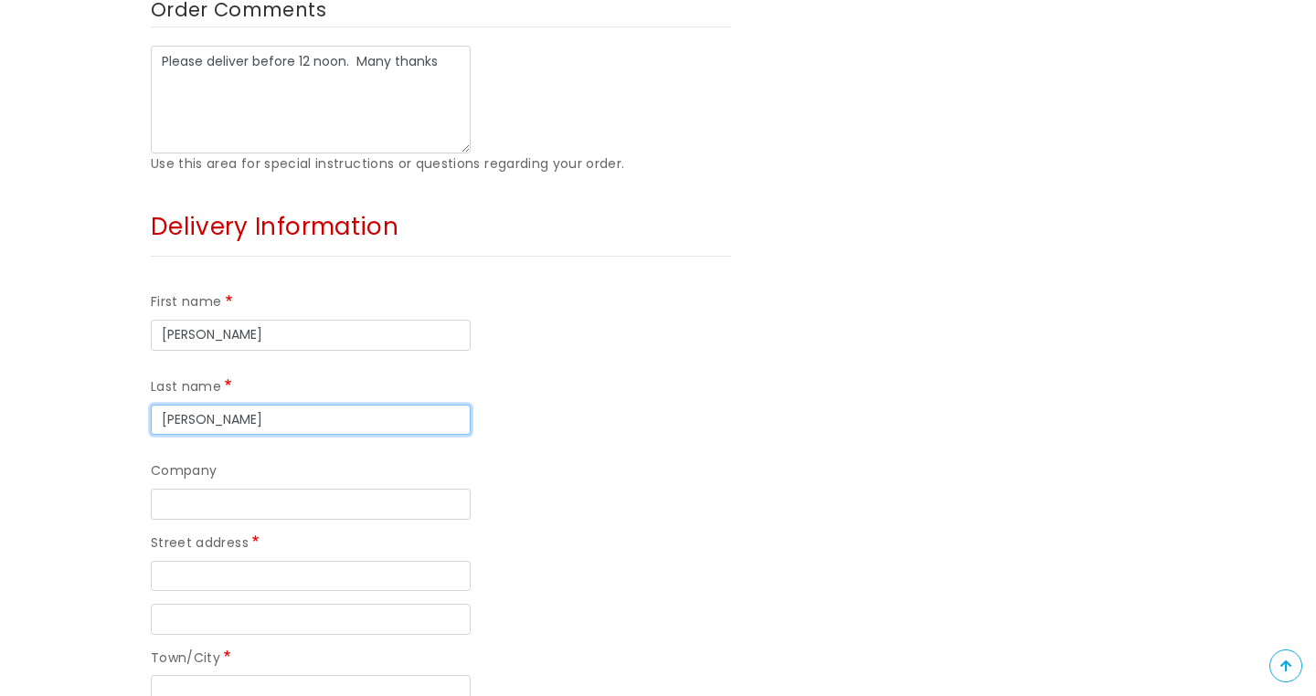
type input "Wilson-Rudd"
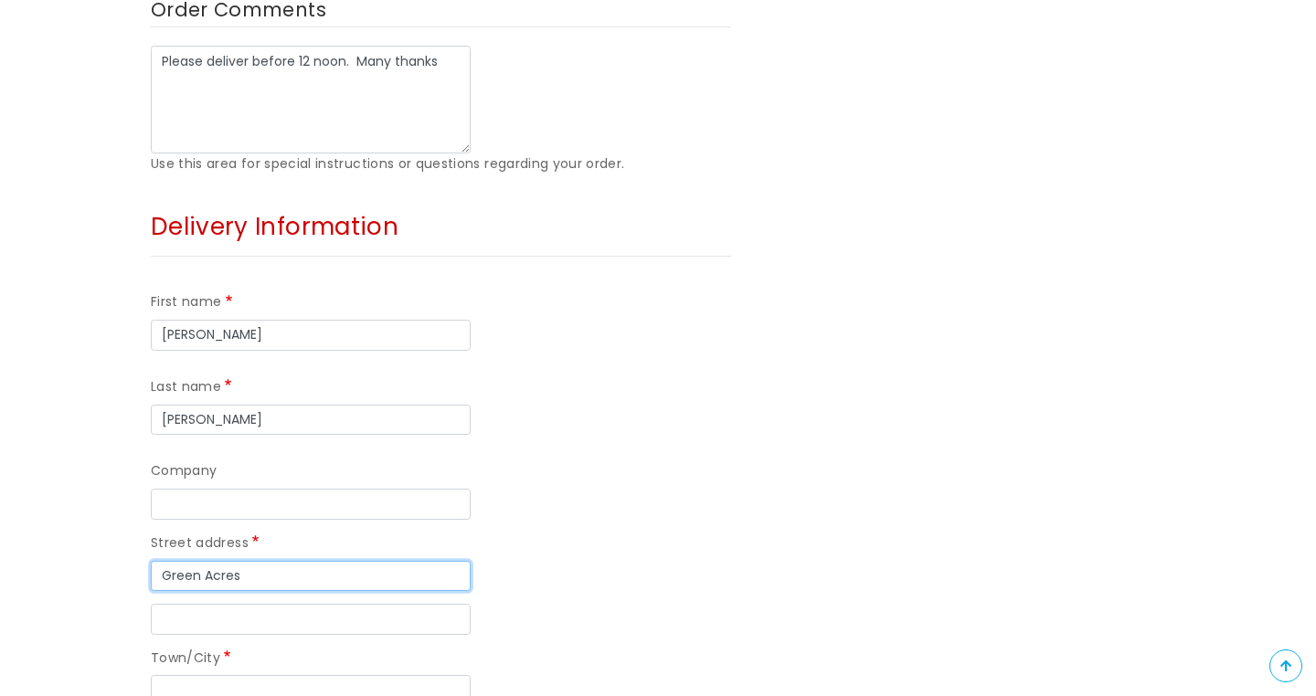
click input "Recalculate shipping" at bounding box center [0, 0] width 0 height 0
type input "Green Acres"
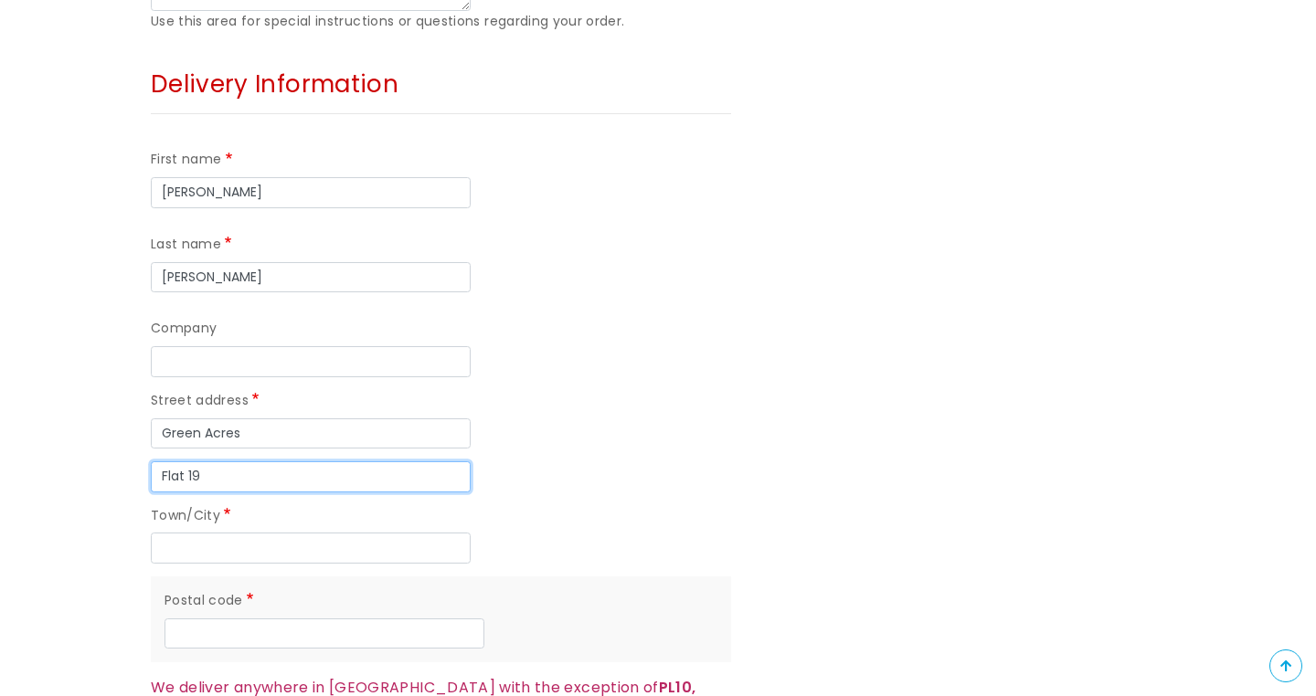
scroll to position [842, 0]
type input "Flat 19"
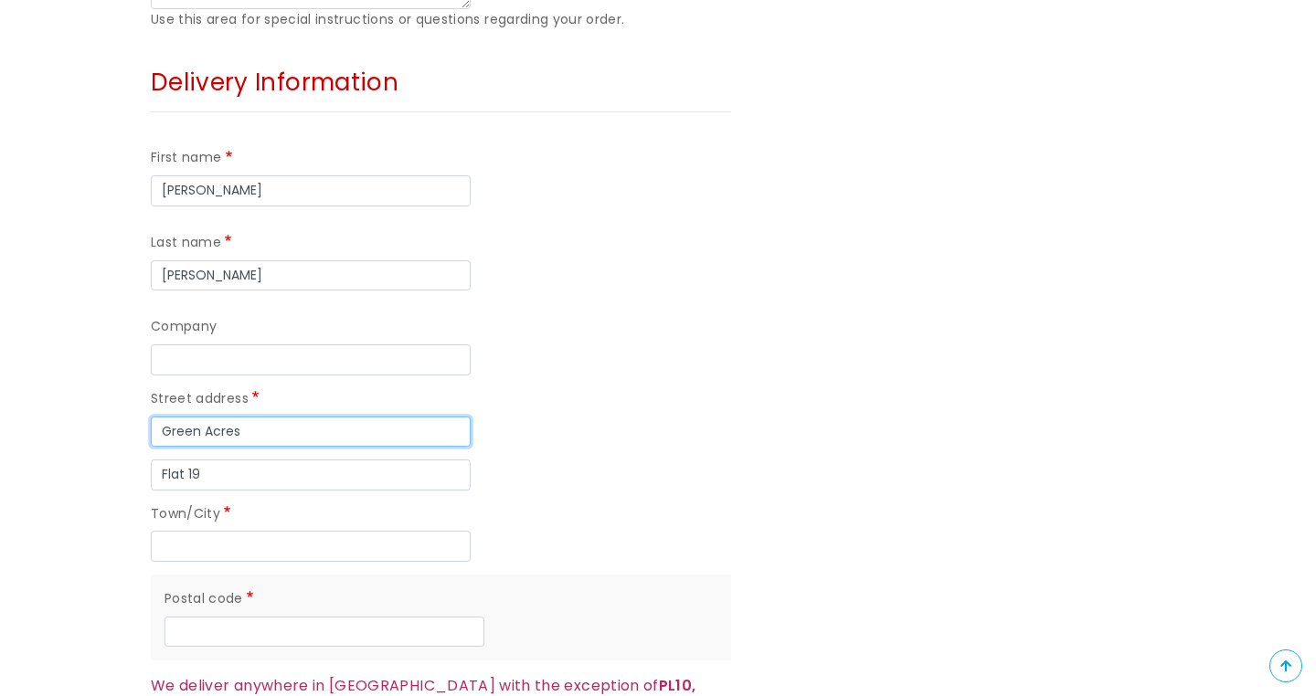
click at [300, 417] on input "Green Acres" at bounding box center [311, 432] width 320 height 31
type input "Green Acres (Flat 19)"
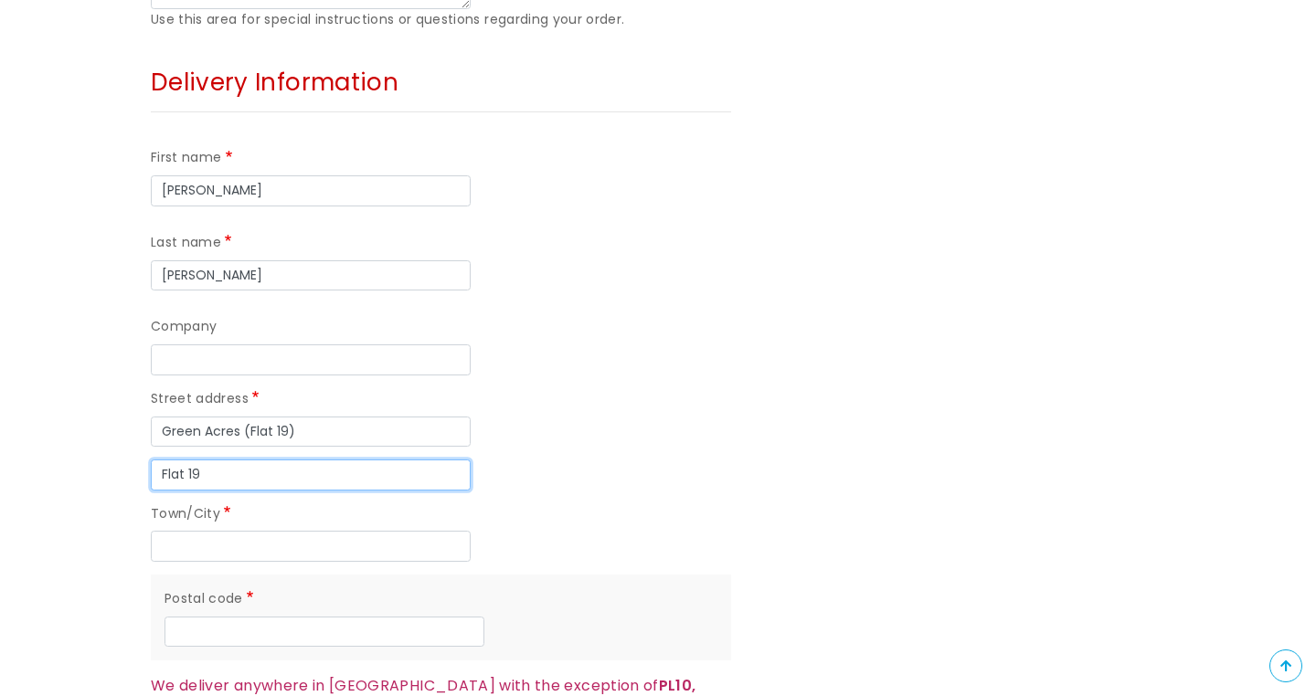
click at [248, 462] on input "Flat 19" at bounding box center [311, 475] width 320 height 31
type input "F"
type input "12 Pearn Road"
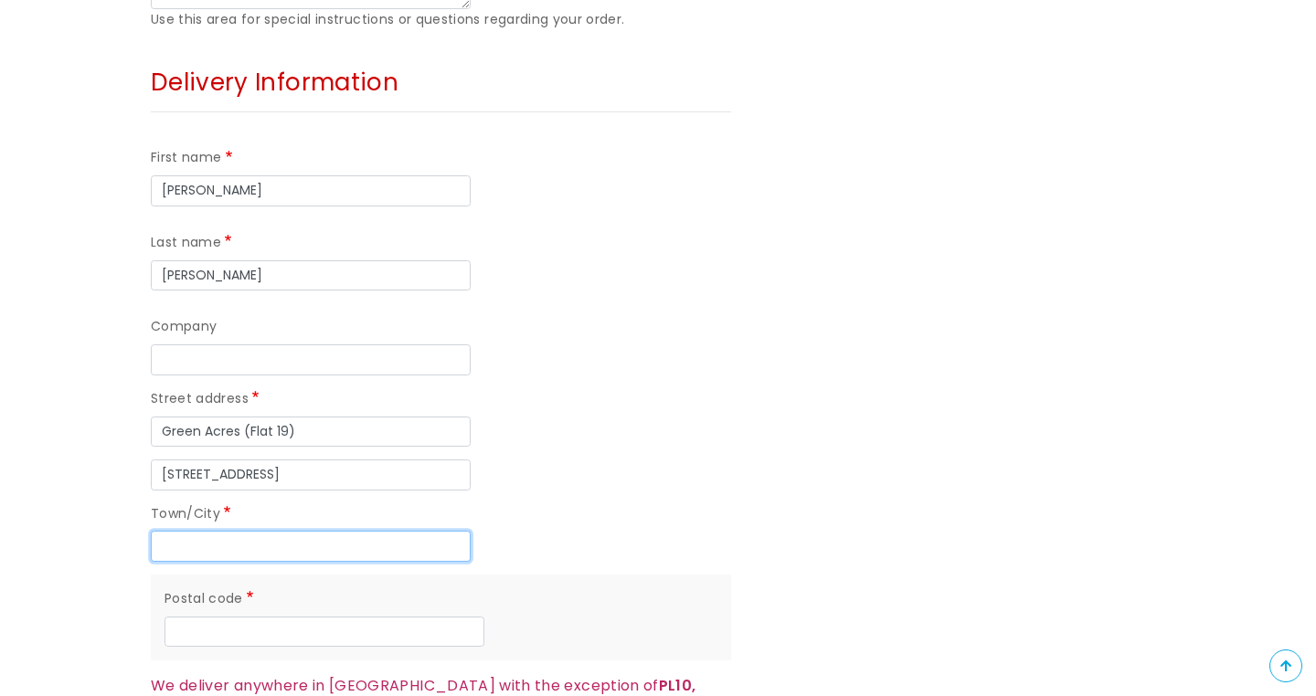
click at [231, 542] on input "Town/City" at bounding box center [311, 546] width 320 height 31
type input "Plymouth"
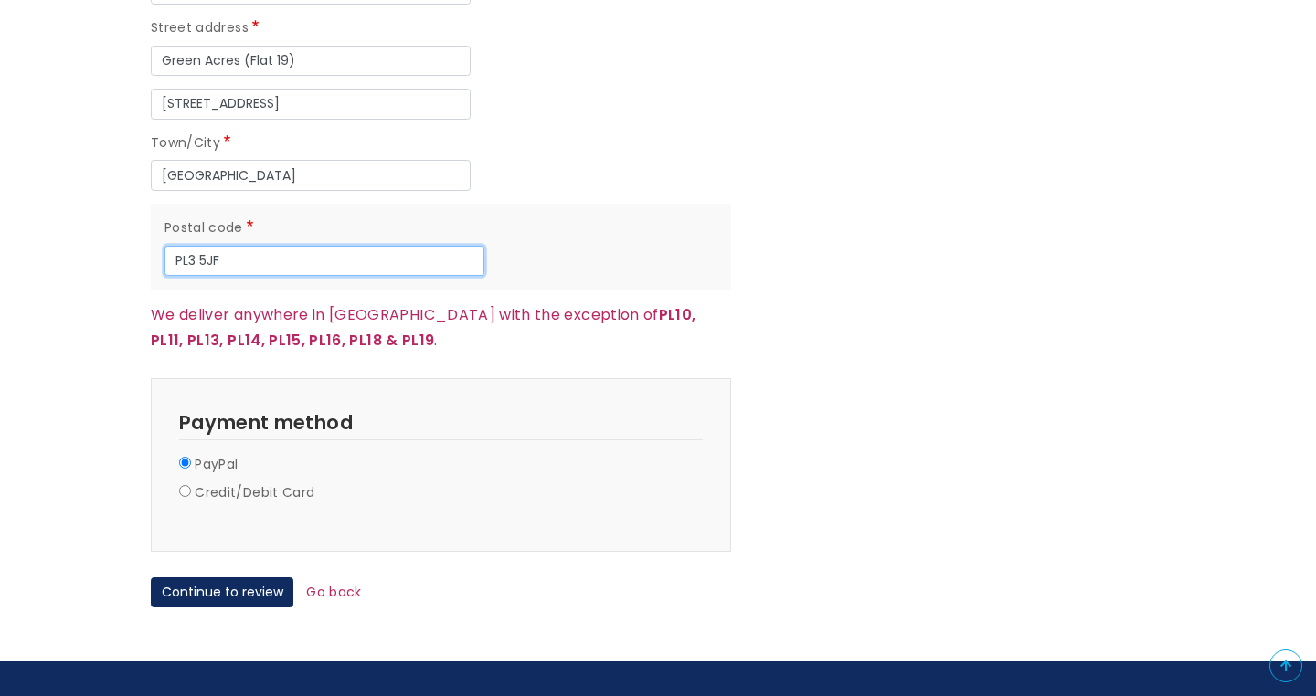
scroll to position [1217, 0]
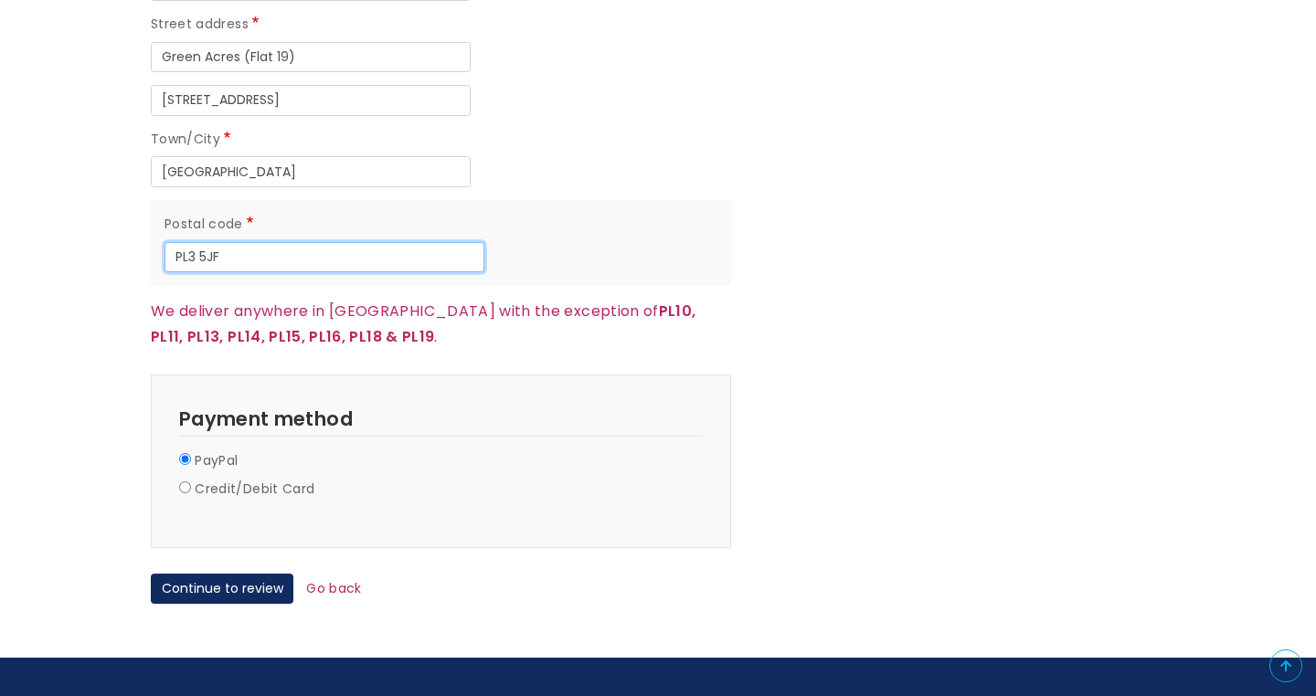
type input "PL3 5JF"
click at [185, 482] on input "Credit/Debit Card" at bounding box center [185, 488] width 12 height 12
radio input "true"
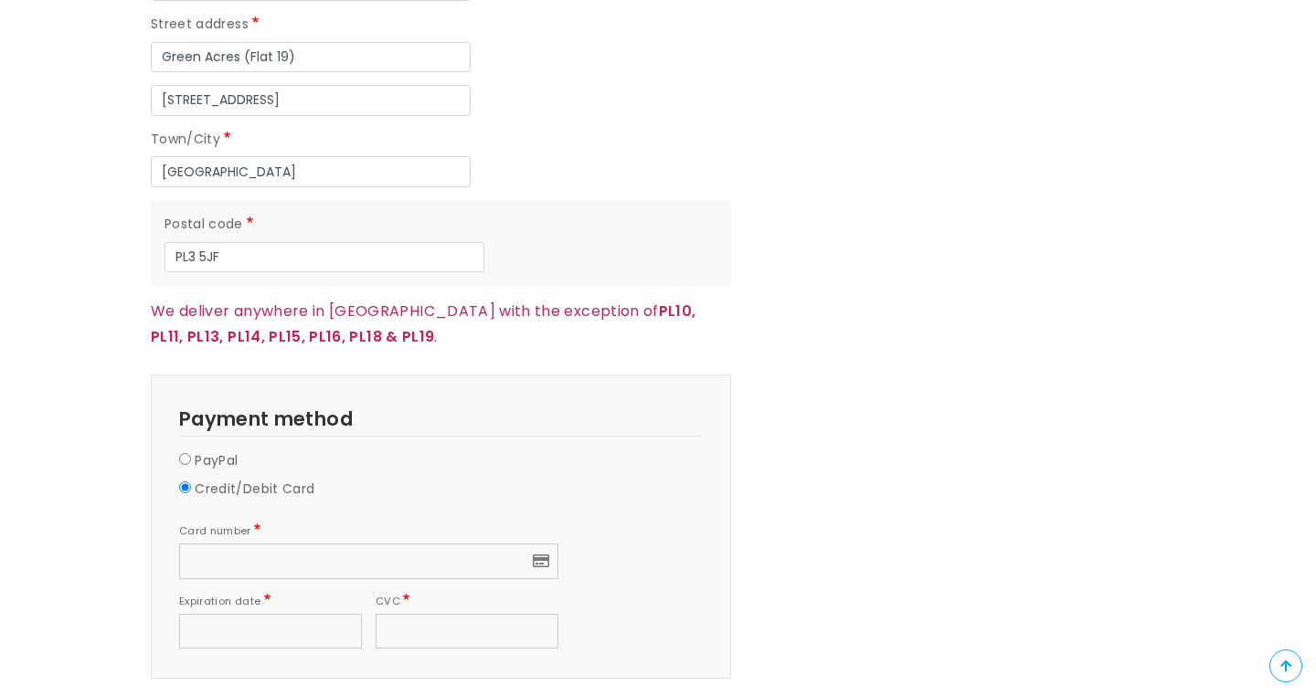
click at [202, 614] on div at bounding box center [270, 632] width 183 height 36
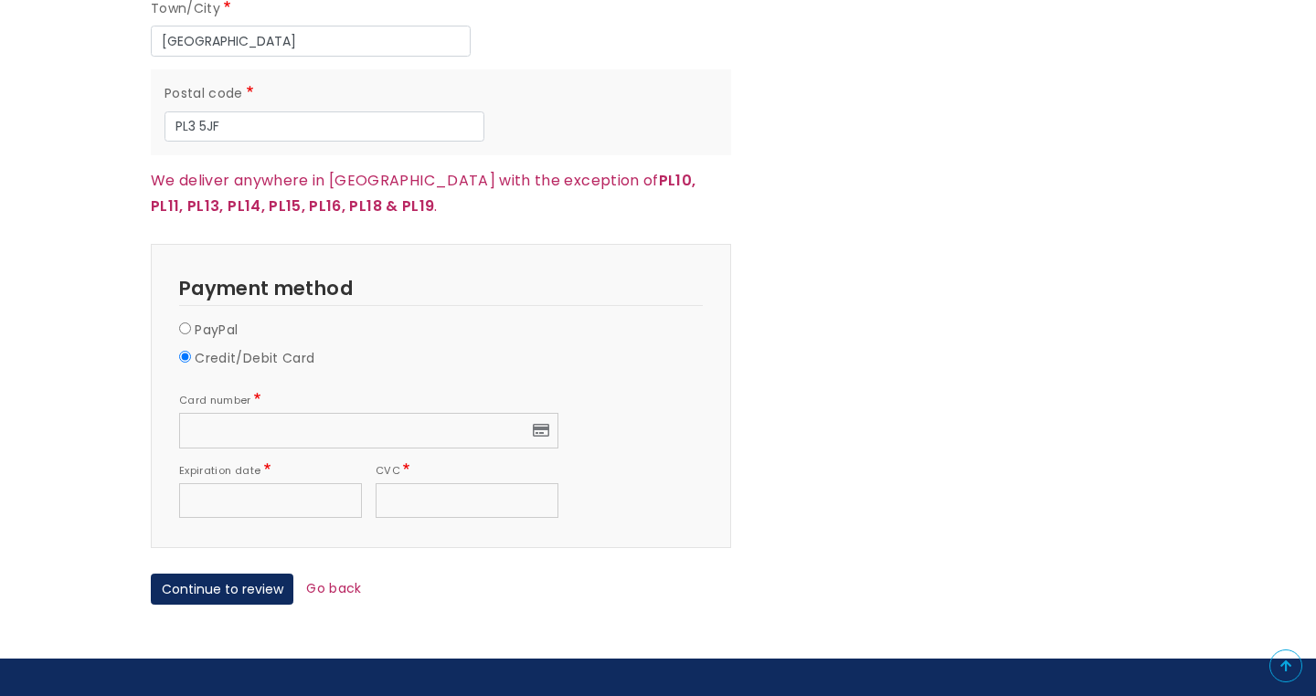
scroll to position [1351, 0]
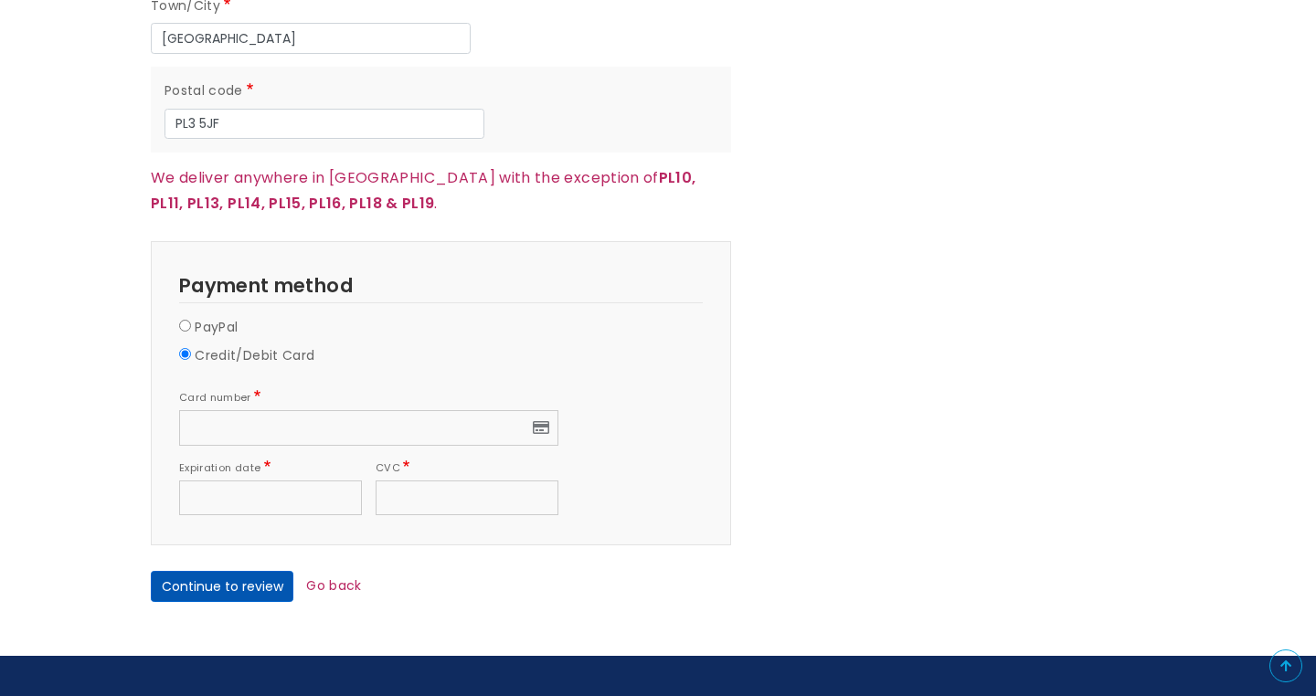
click at [232, 572] on button "Continue to review" at bounding box center [222, 586] width 143 height 31
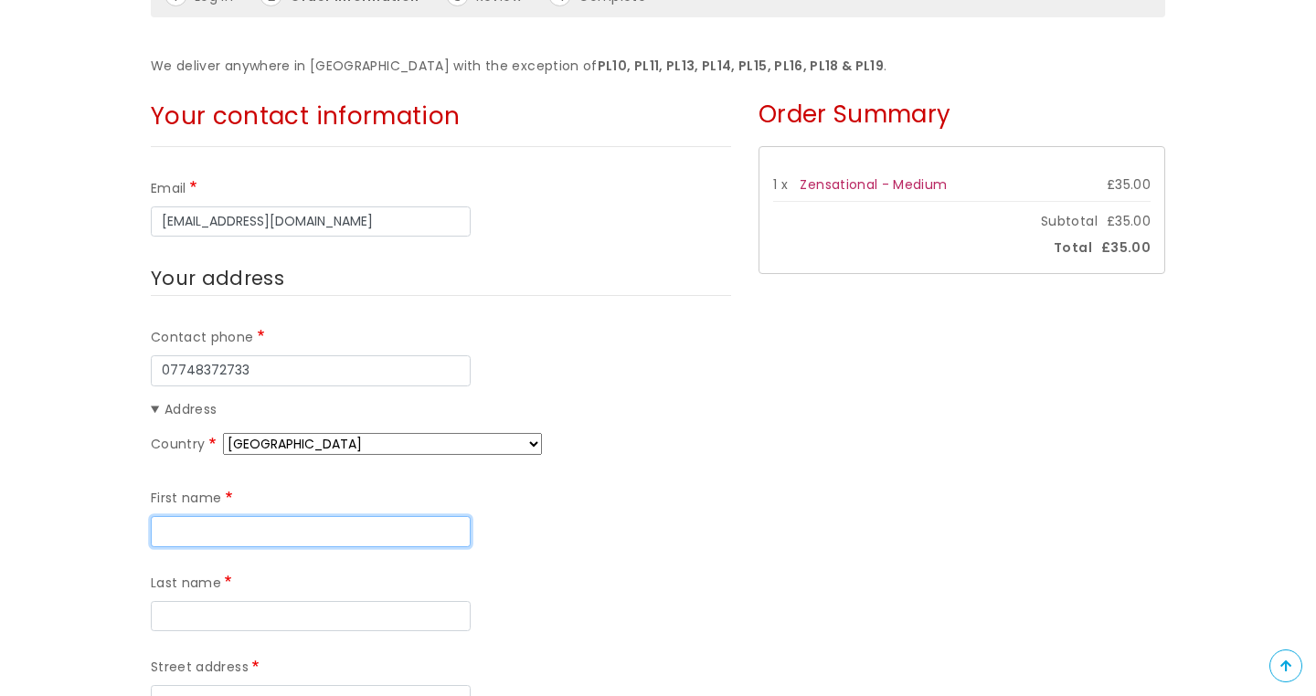
scroll to position [254, 1]
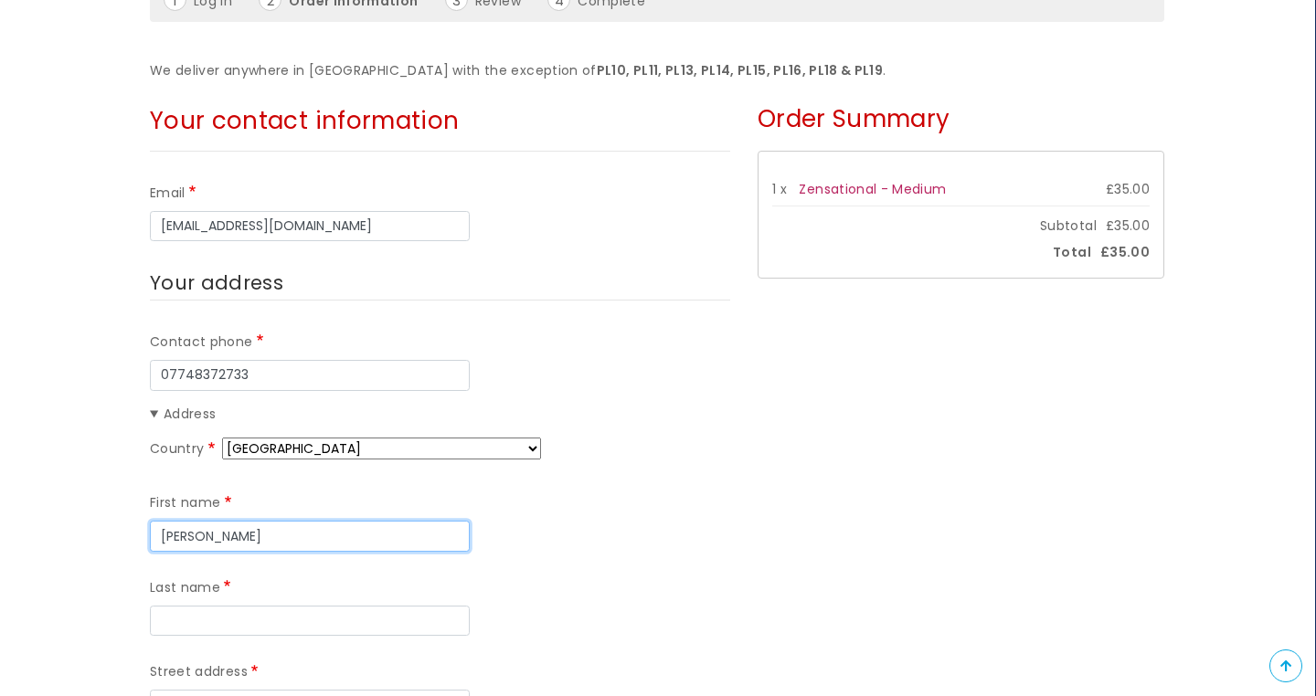
type input "Yvonne"
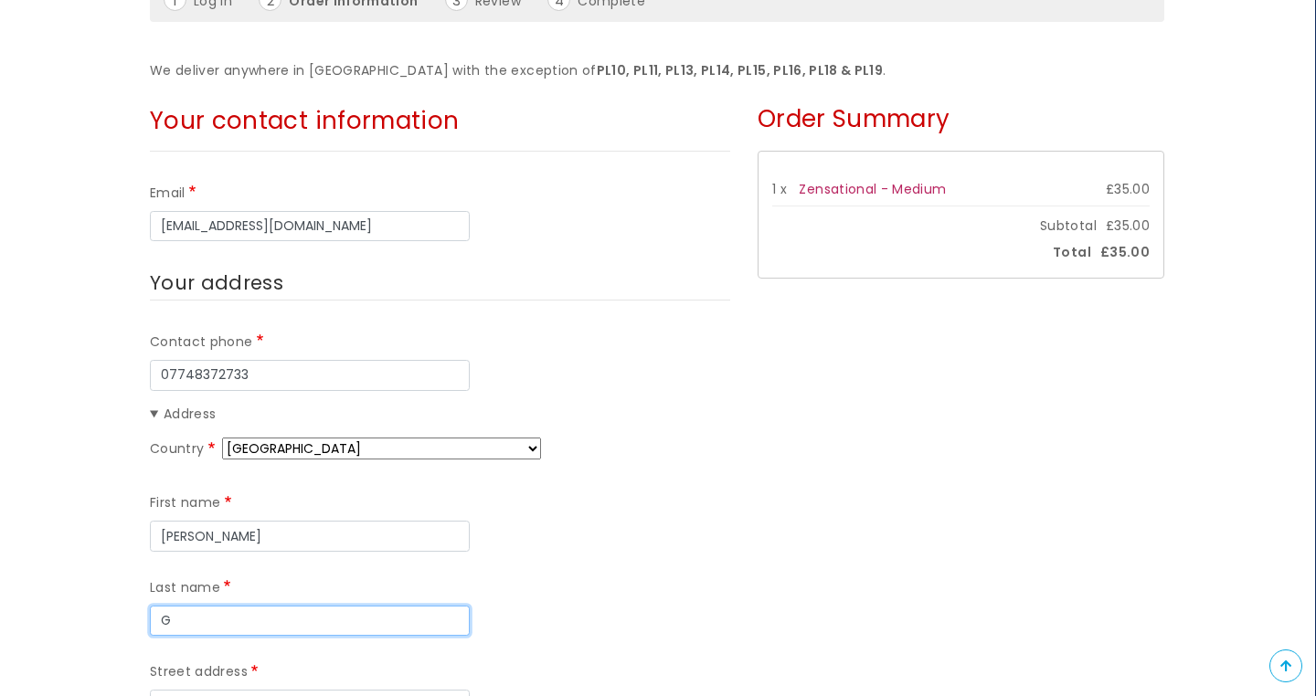
type input "Gu"
type input "[PERSON_NAME]"
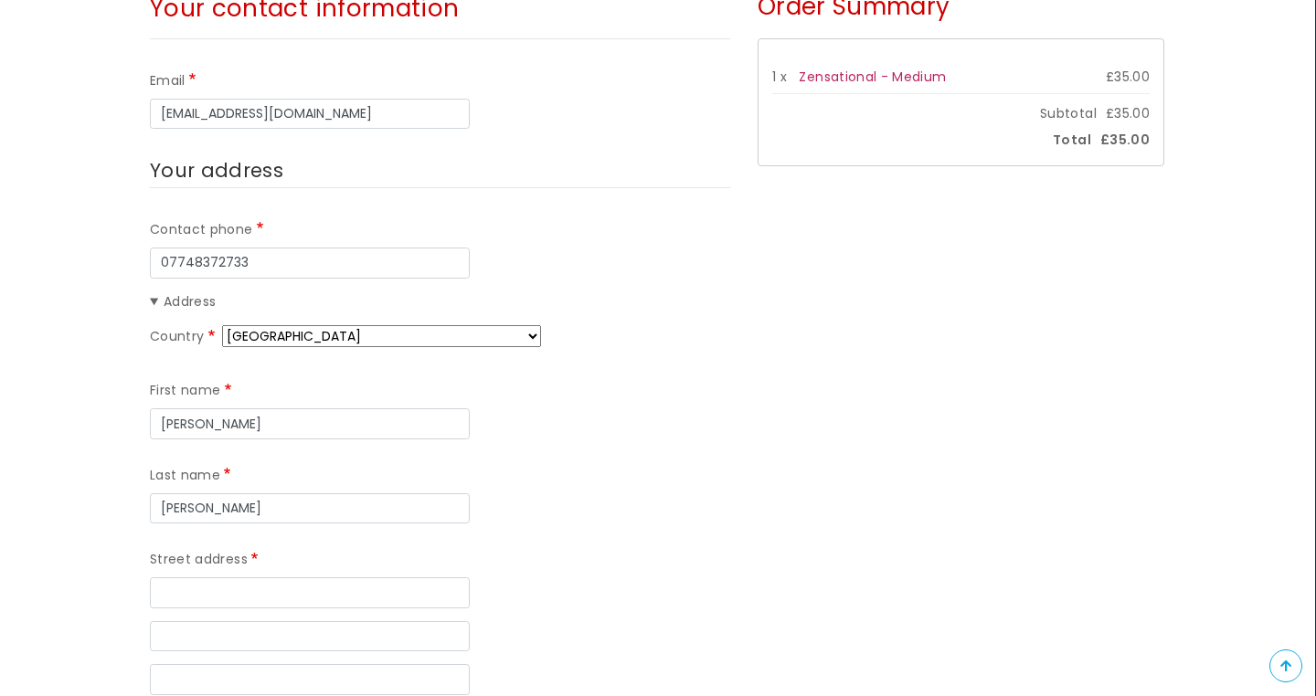
scroll to position [374, 1]
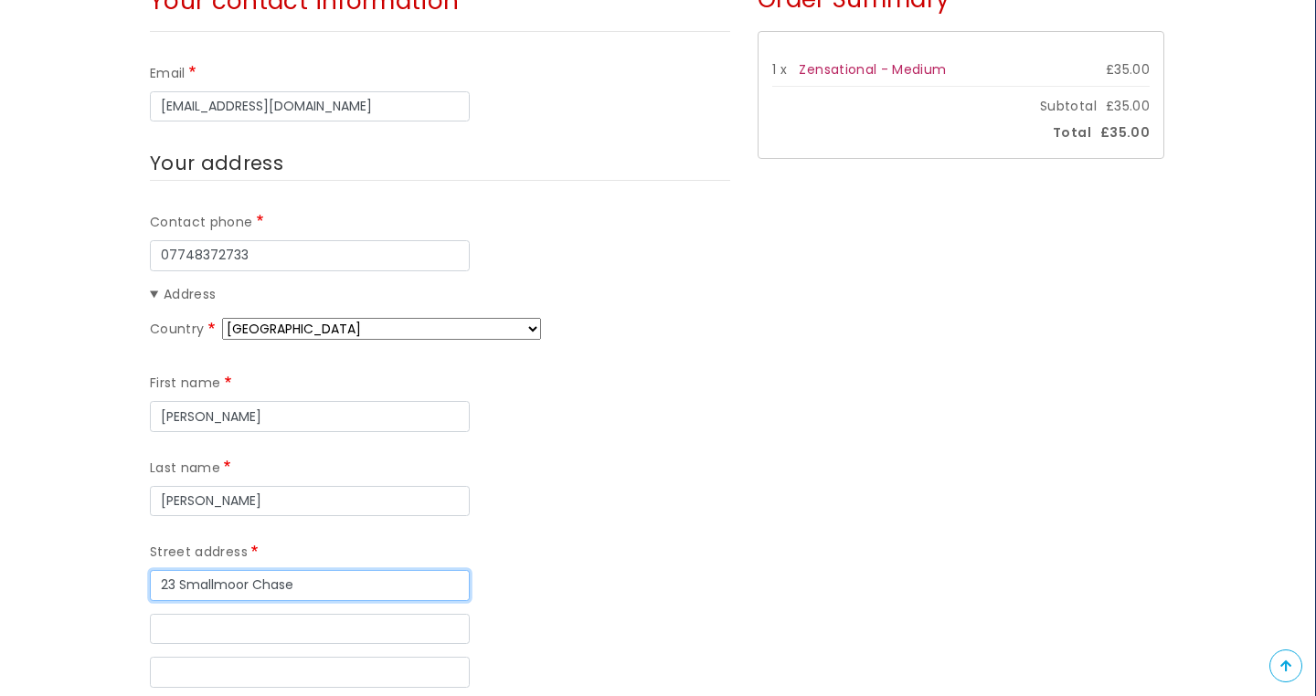
type input "23 Smallmoor Chase"
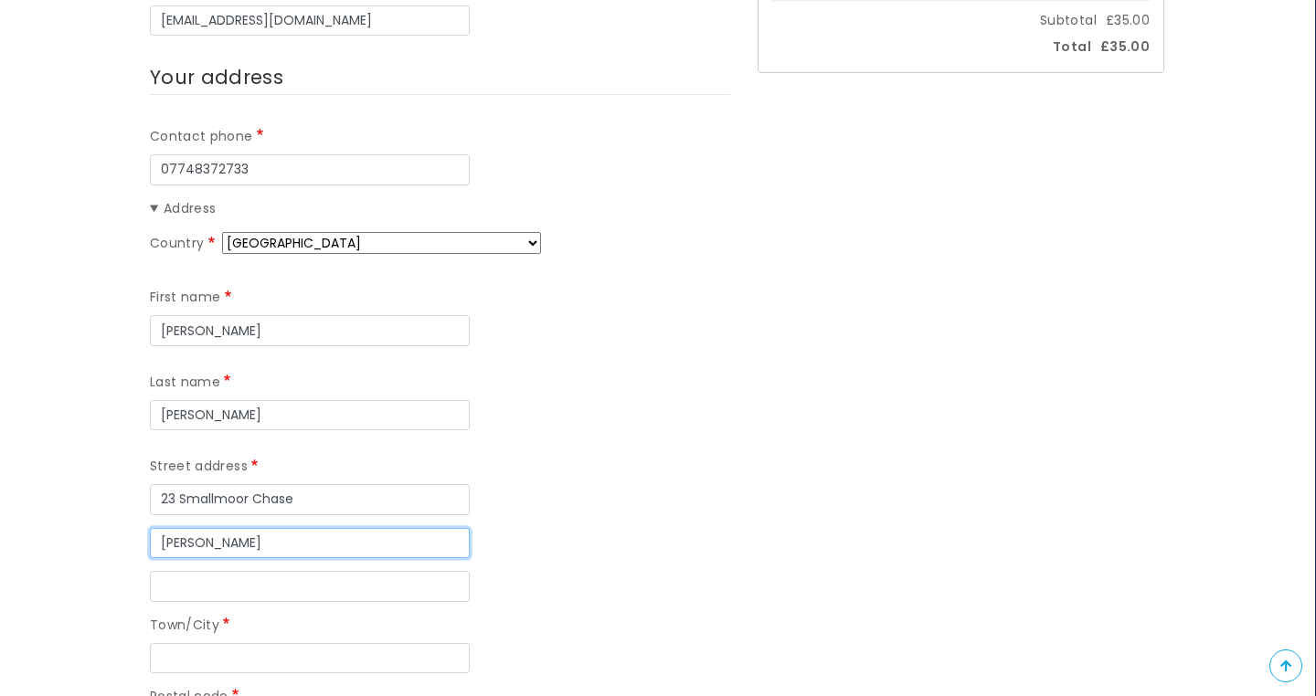
scroll to position [464, 1]
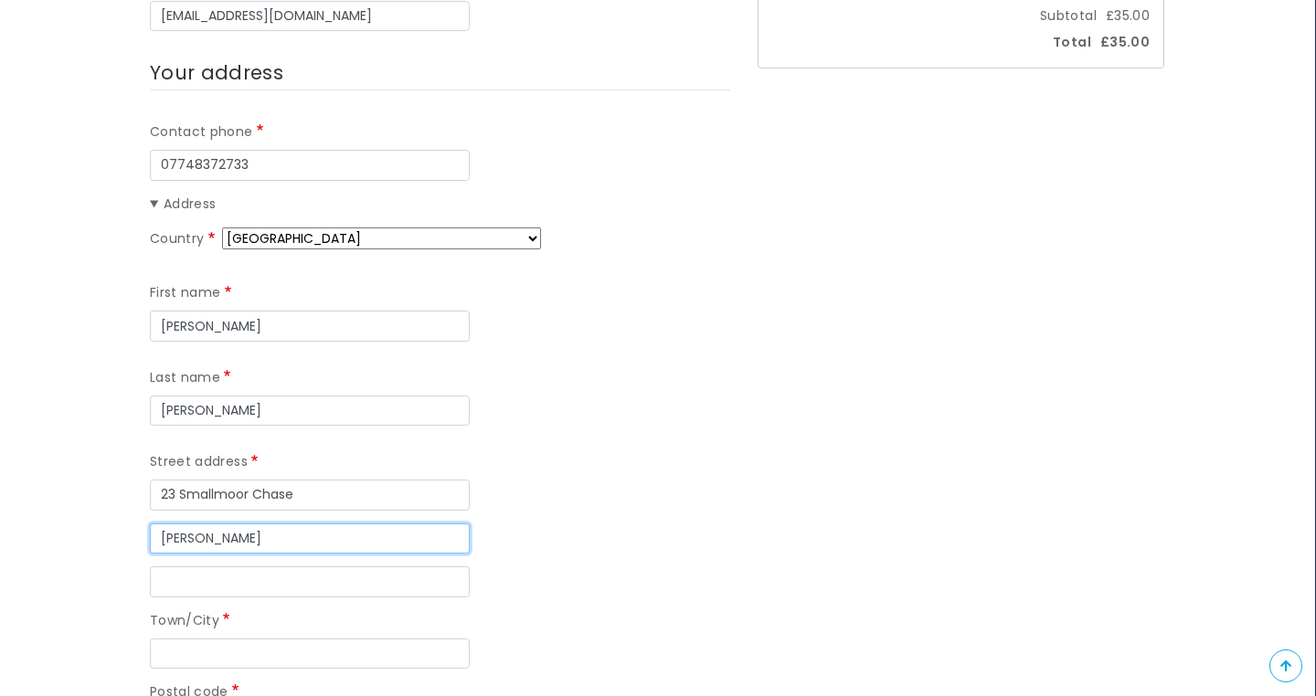
type input "[PERSON_NAME]"
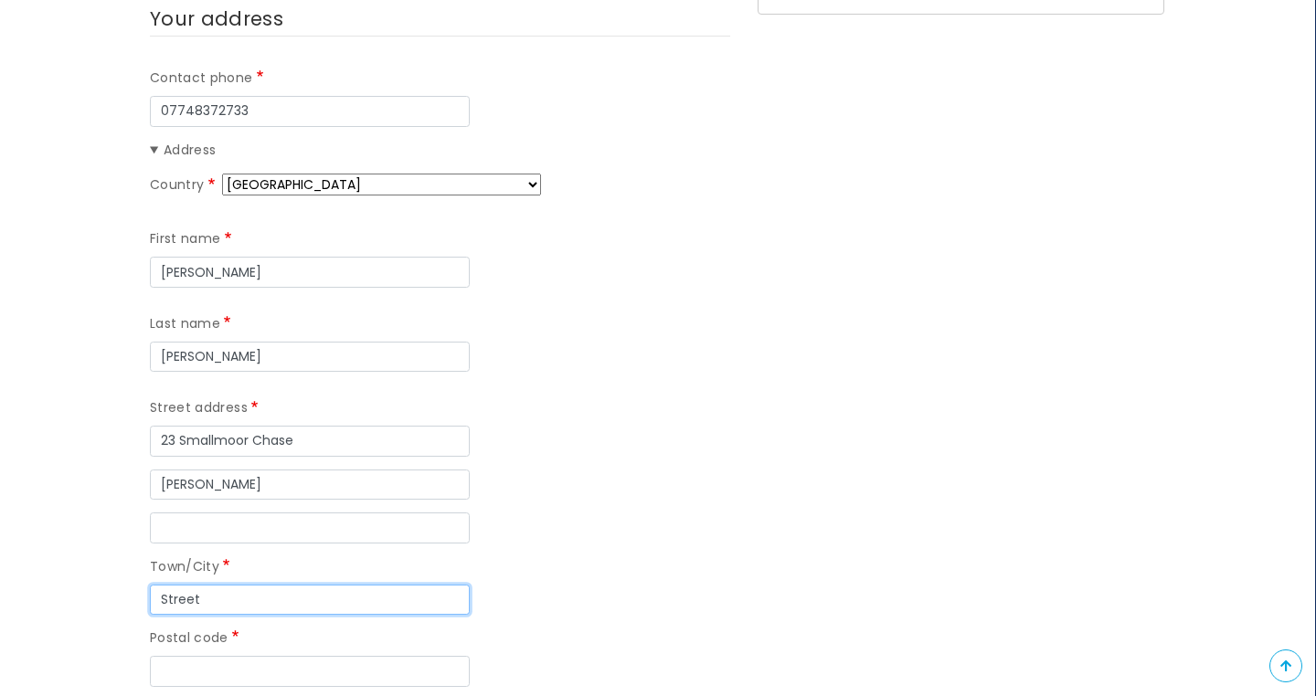
scroll to position [532, 1]
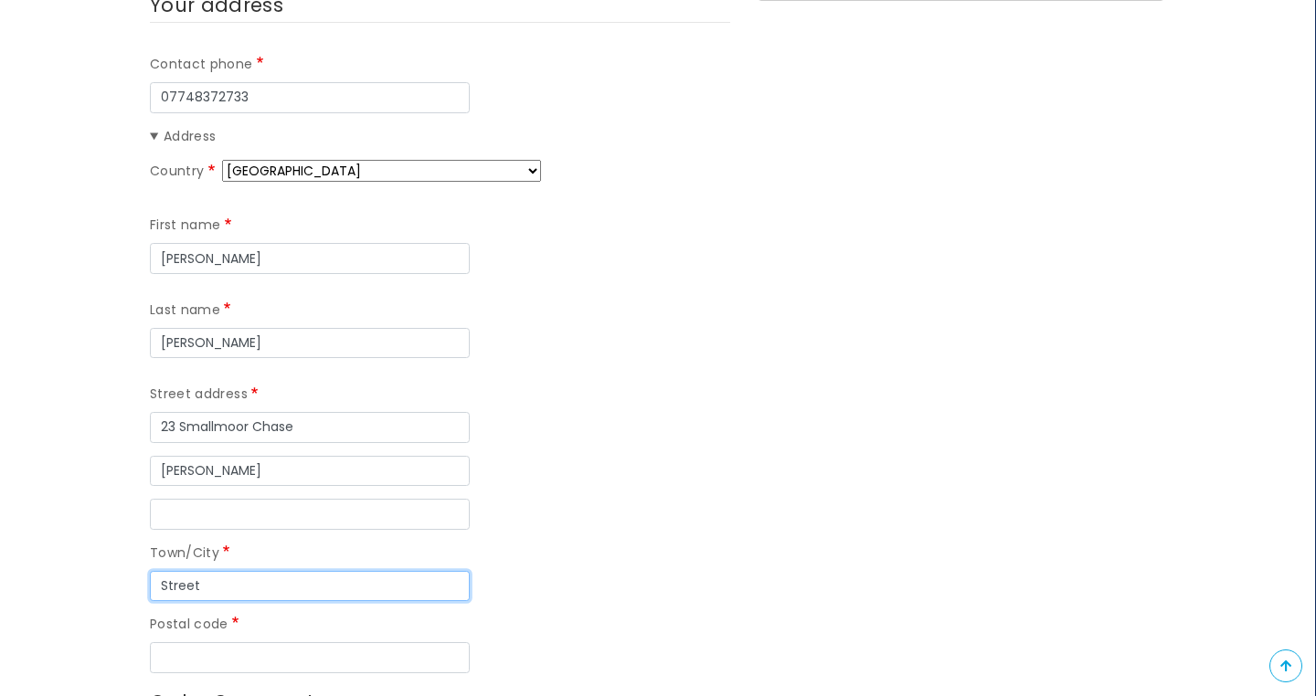
type input "Street"
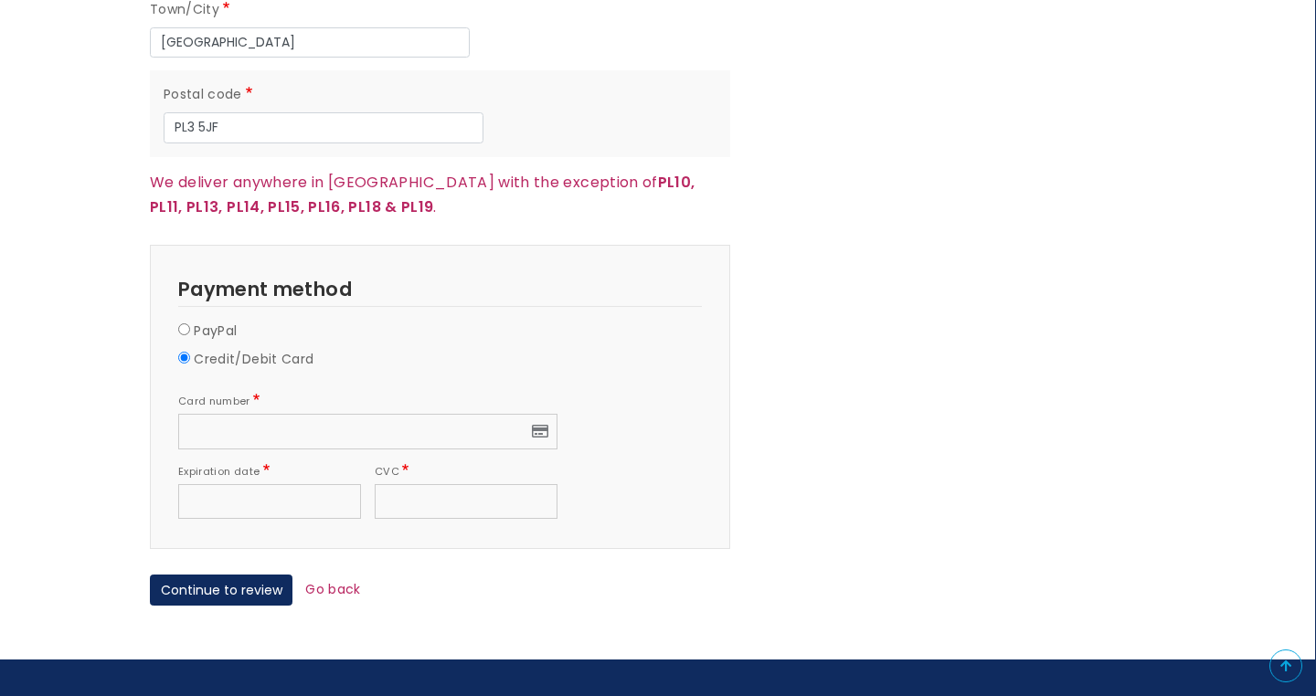
scroll to position [1881, 1]
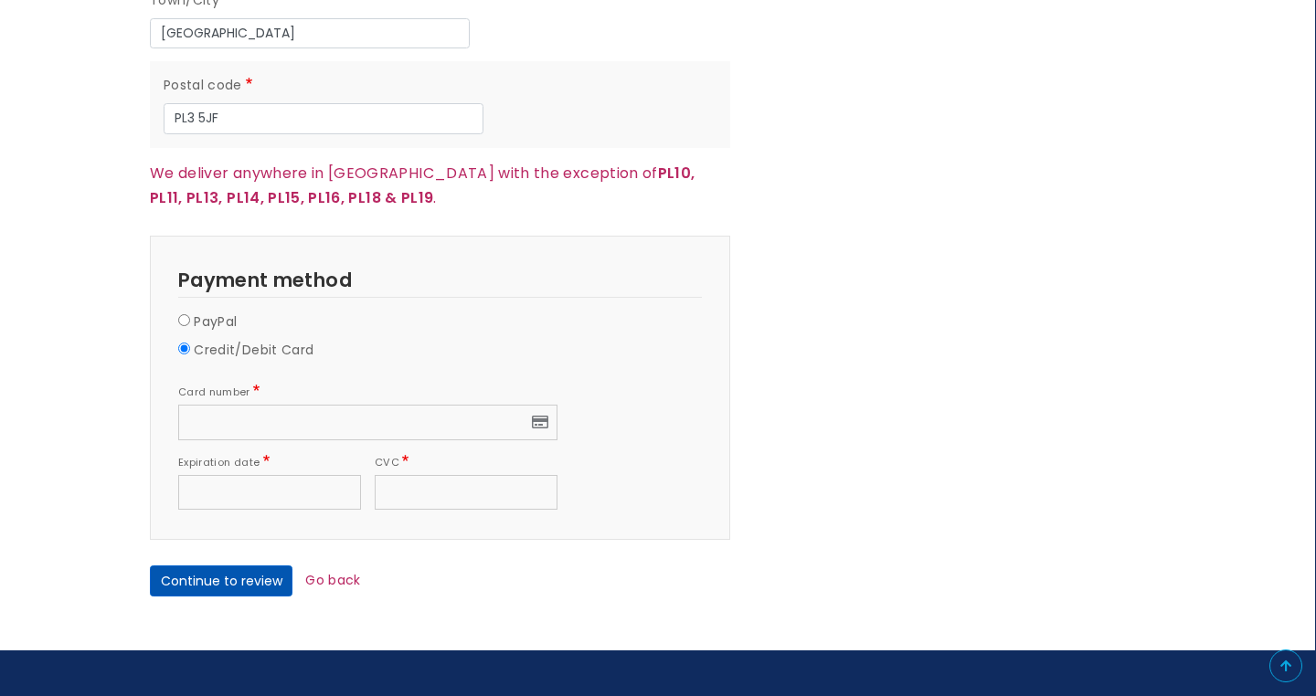
type input "BA16 9LB"
click at [261, 566] on button "Continue to review" at bounding box center [221, 581] width 143 height 31
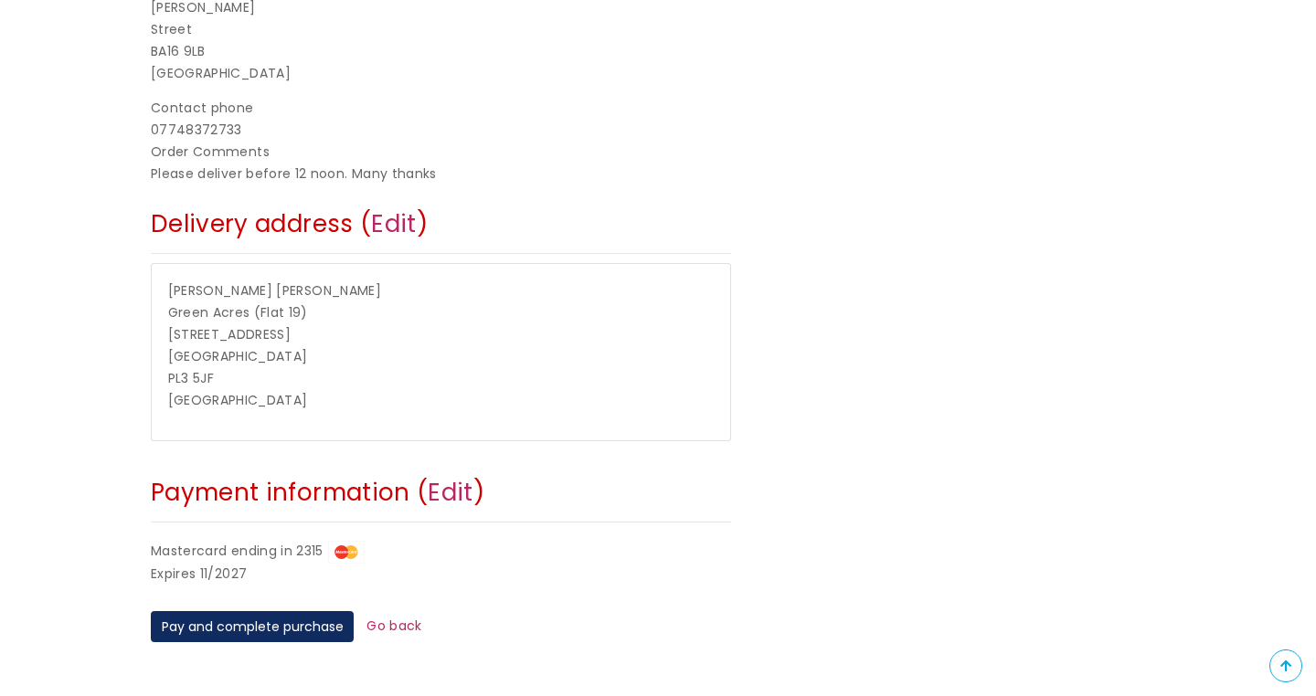
scroll to position [546, 0]
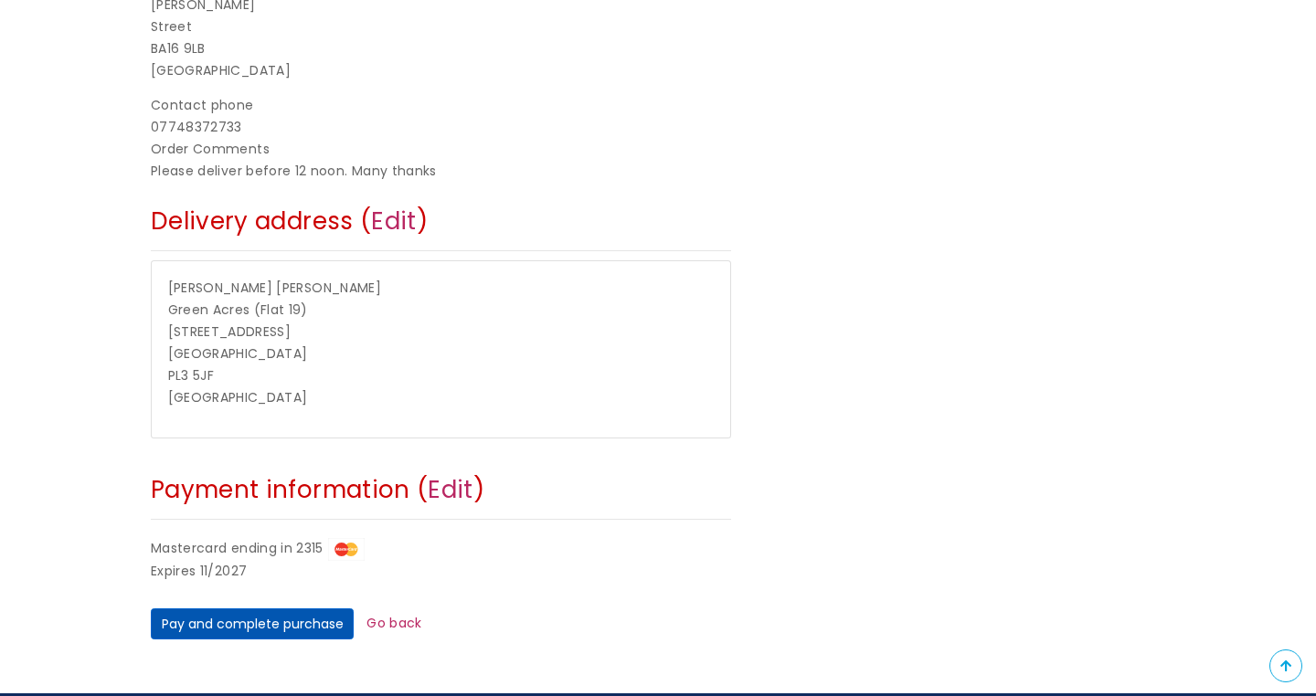
click at [256, 609] on button "Pay and complete purchase" at bounding box center [252, 624] width 203 height 31
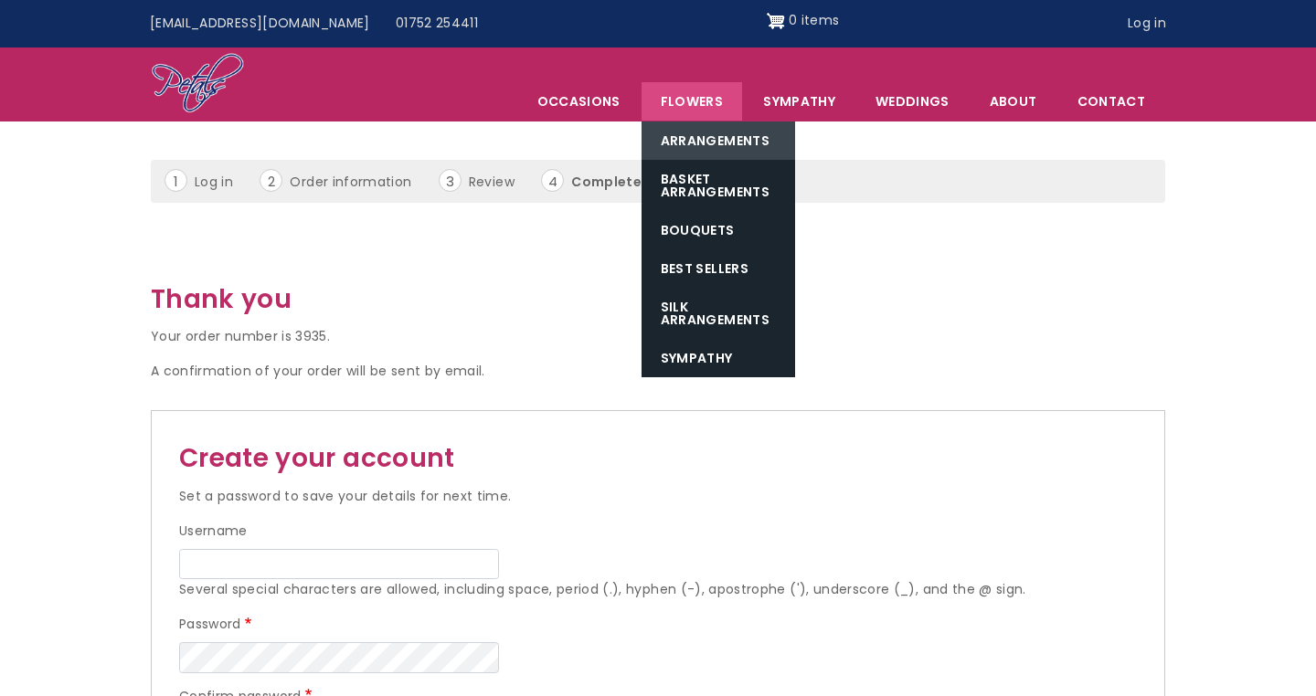
click at [693, 137] on link "Arrangements" at bounding box center [718, 141] width 154 height 38
